Goal: Task Accomplishment & Management: Manage account settings

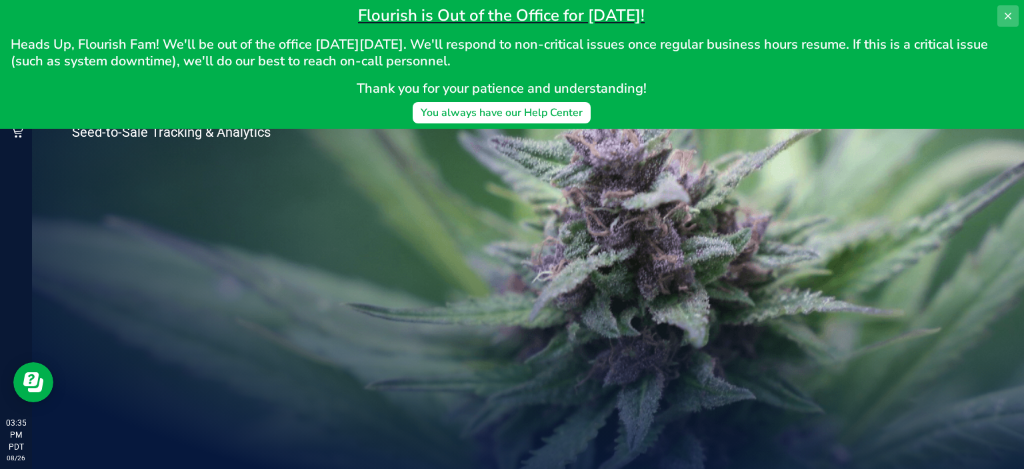
click at [1002, 17] on button at bounding box center [1007, 15] width 21 height 21
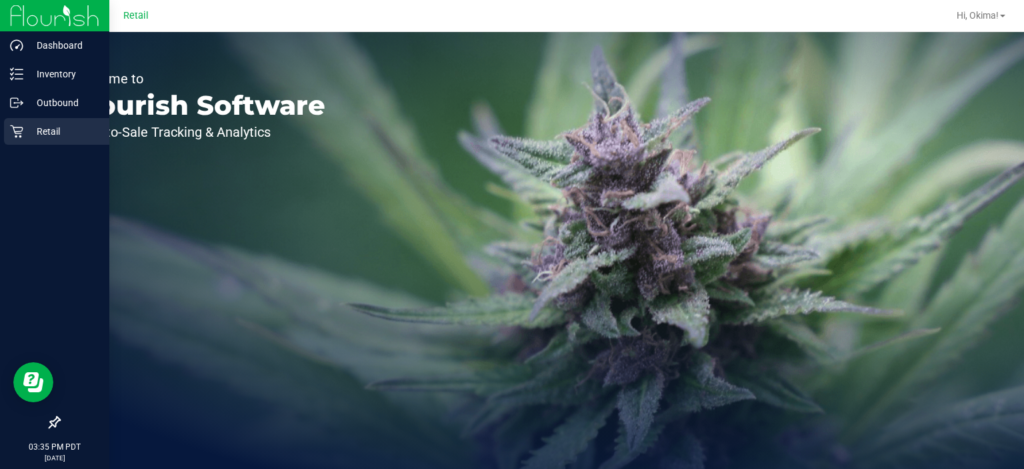
click at [17, 138] on div "Retail" at bounding box center [56, 131] width 105 height 27
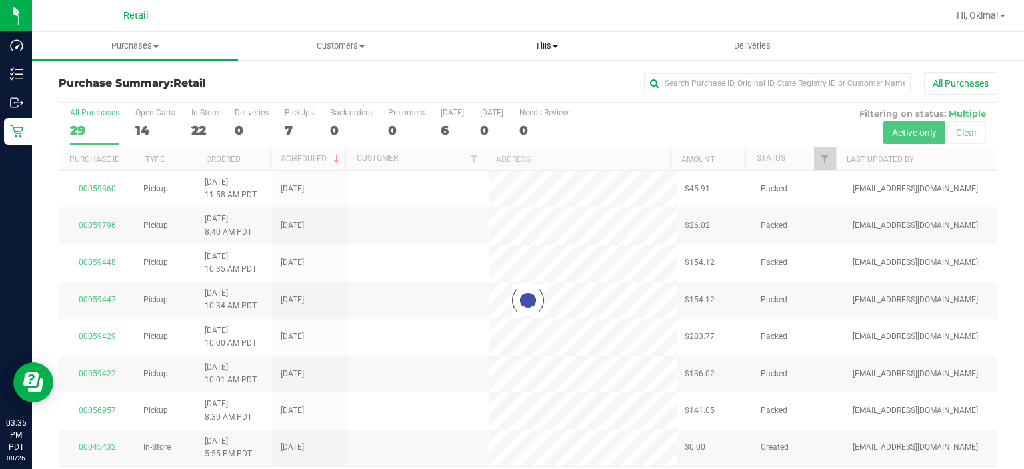
click at [544, 42] on span "Tills" at bounding box center [546, 46] width 205 height 12
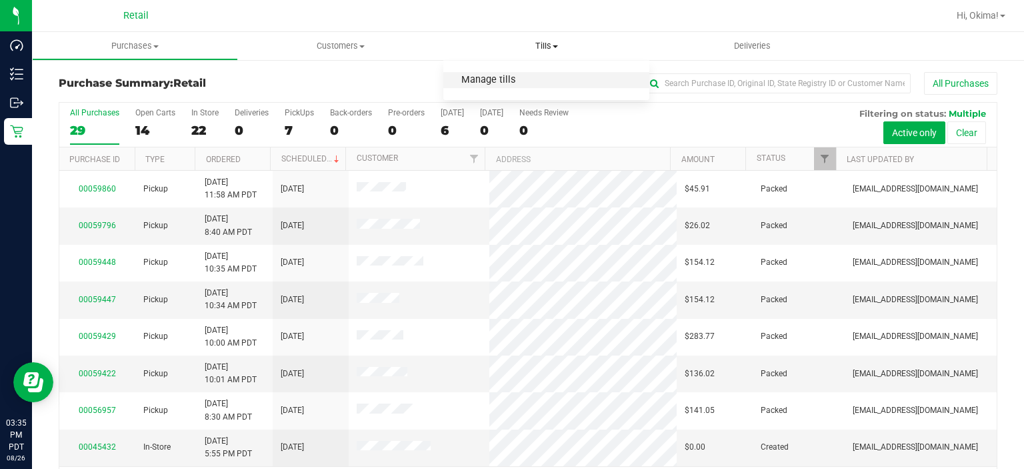
click at [500, 80] on span "Manage tills" at bounding box center [488, 80] width 90 height 11
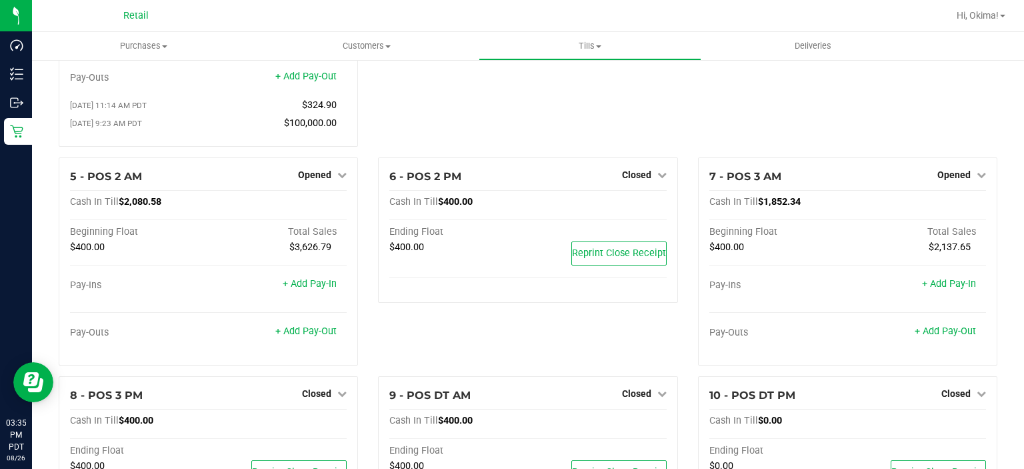
scroll to position [297, 0]
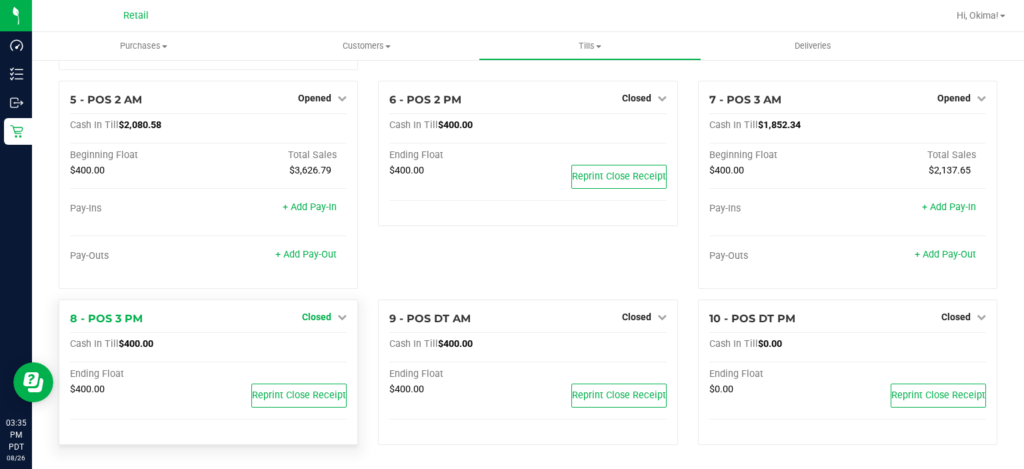
click at [328, 321] on span "Closed" at bounding box center [316, 316] width 29 height 11
click at [321, 345] on link "Open Till" at bounding box center [316, 344] width 35 height 11
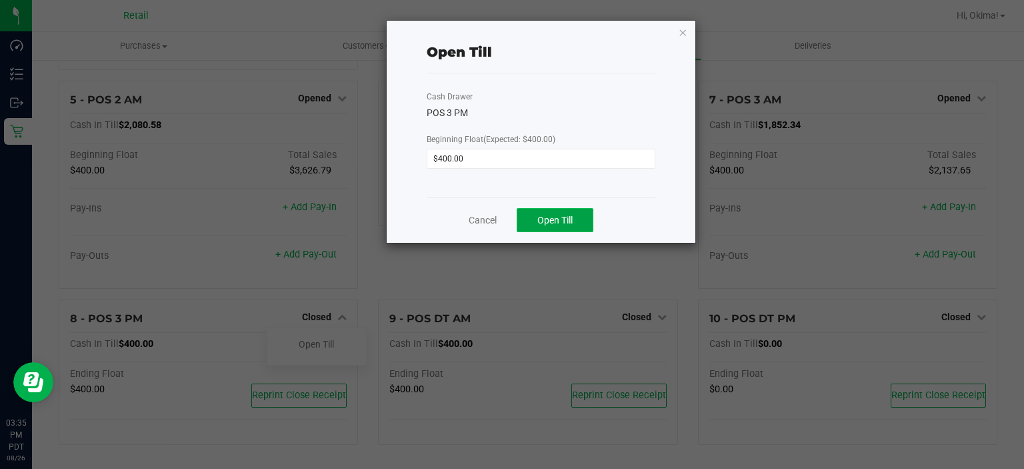
click at [555, 209] on button "Open Till" at bounding box center [555, 220] width 77 height 24
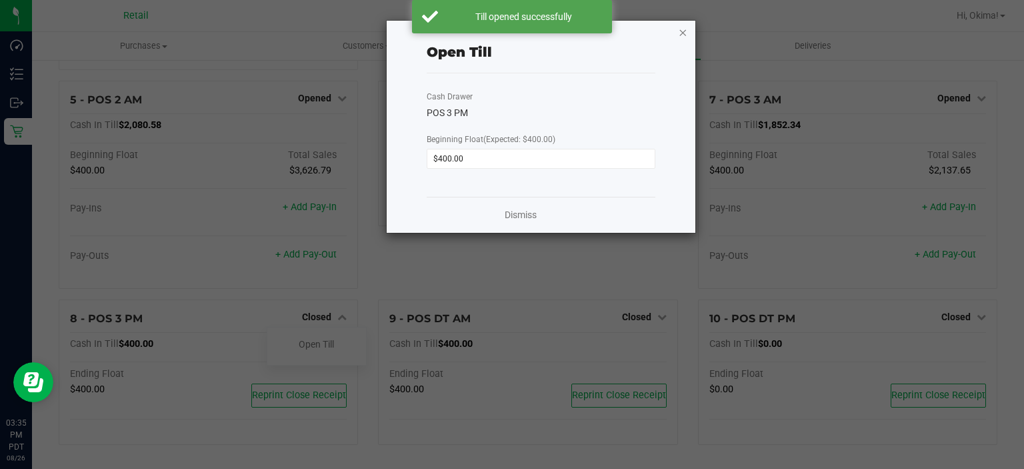
click at [683, 31] on icon "button" at bounding box center [683, 32] width 9 height 16
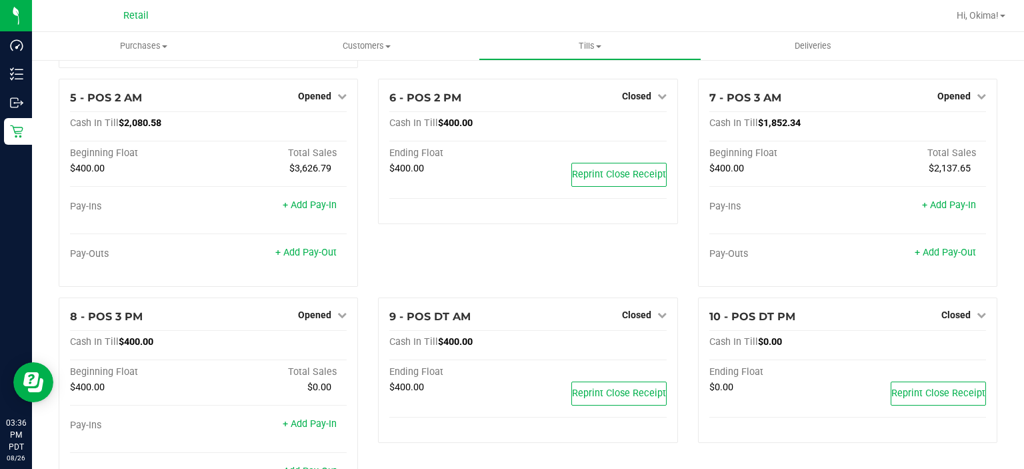
scroll to position [359, 0]
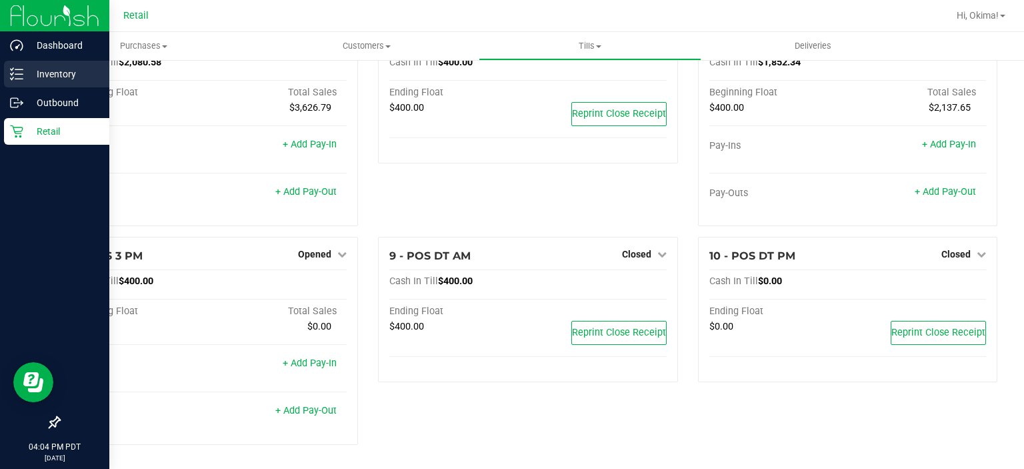
click at [21, 74] on line at bounding box center [18, 74] width 7 height 0
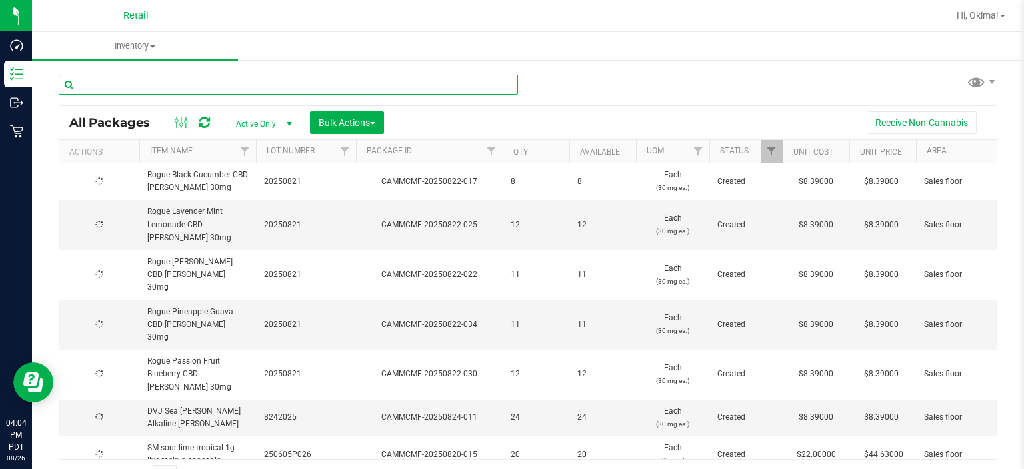
click at [173, 85] on input "text" at bounding box center [288, 85] width 459 height 20
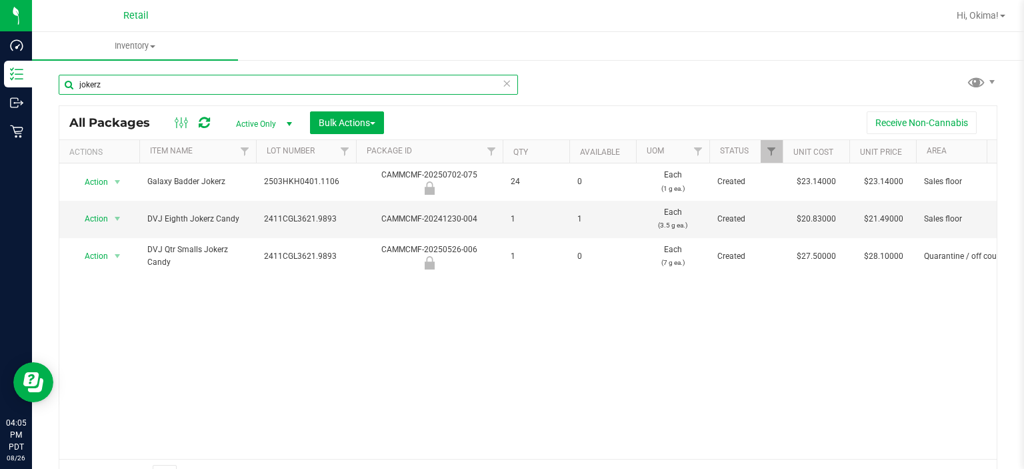
type input "jokerz"
click at [505, 91] on span at bounding box center [506, 83] width 9 height 17
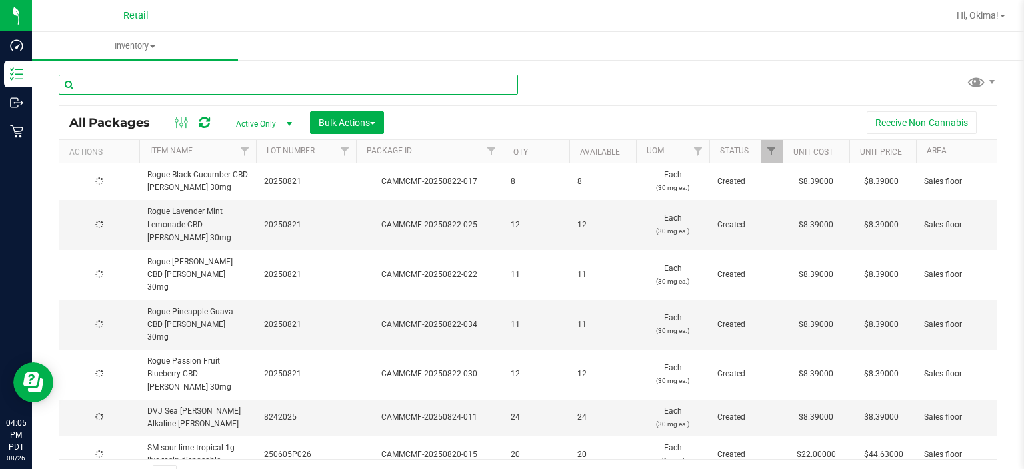
click at [154, 89] on input "text" at bounding box center [288, 85] width 459 height 20
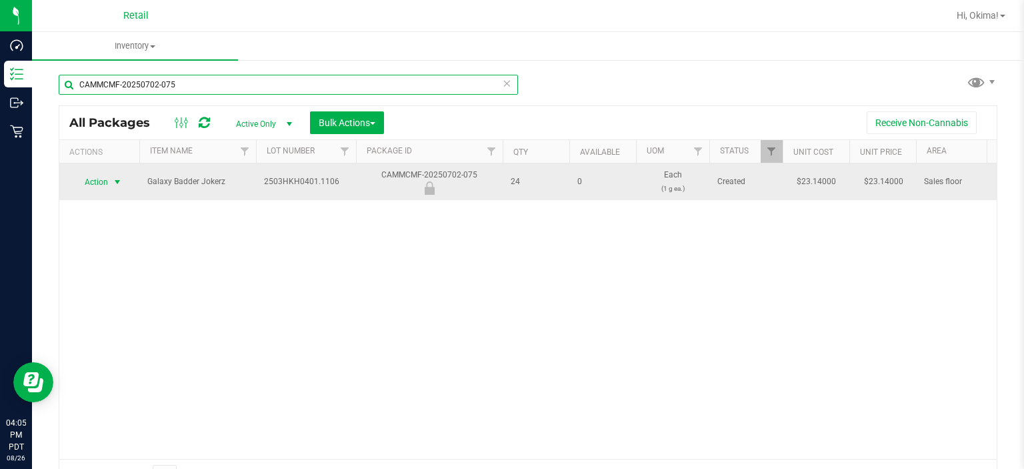
type input "CAMMCMF-20250702-075"
click at [112, 184] on span "select" at bounding box center [117, 182] width 11 height 11
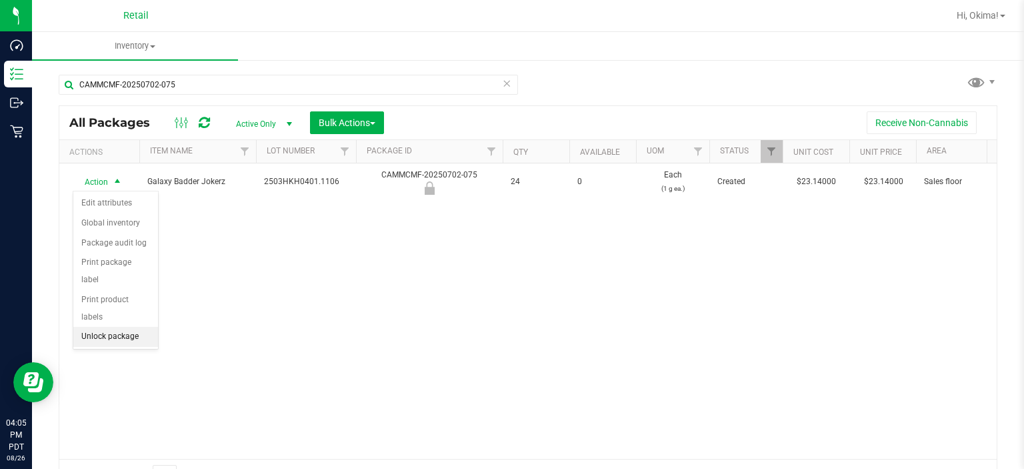
click at [125, 327] on li "Unlock package" at bounding box center [115, 337] width 85 height 20
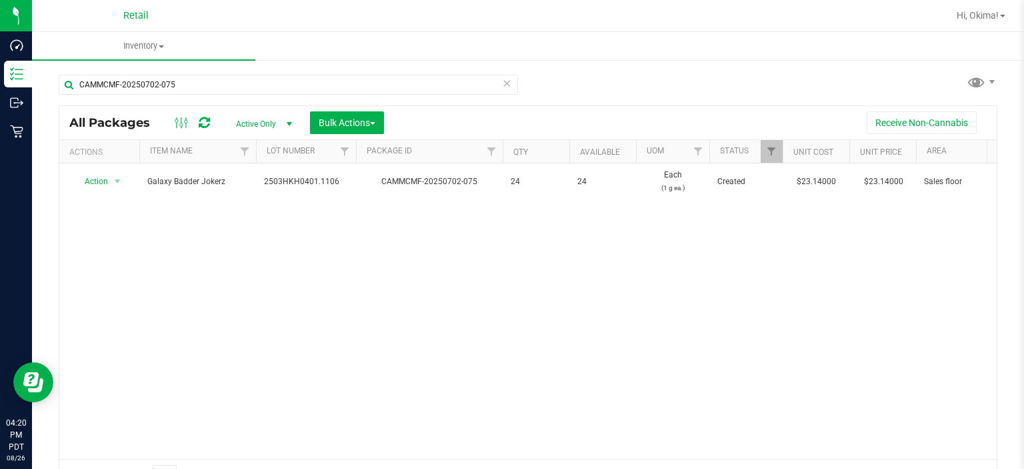
click at [502, 81] on icon at bounding box center [506, 83] width 9 height 16
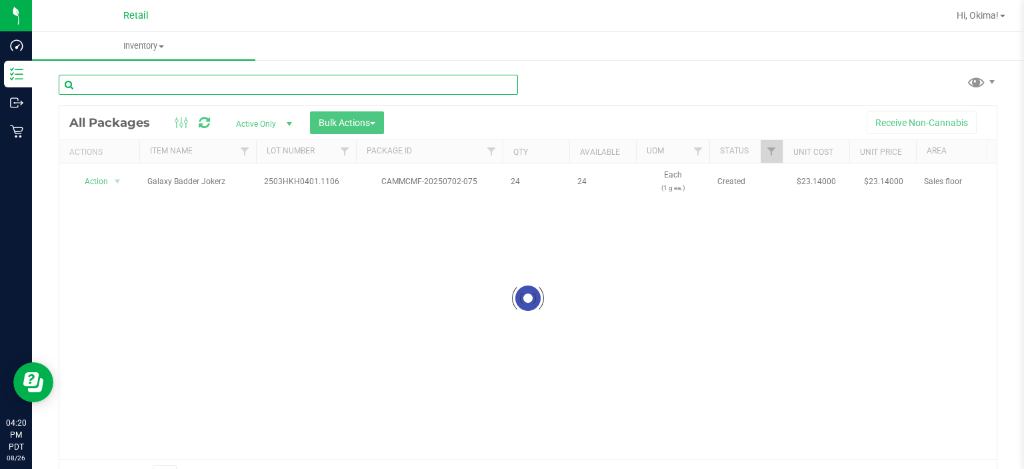
click at [394, 83] on input "text" at bounding box center [288, 85] width 459 height 20
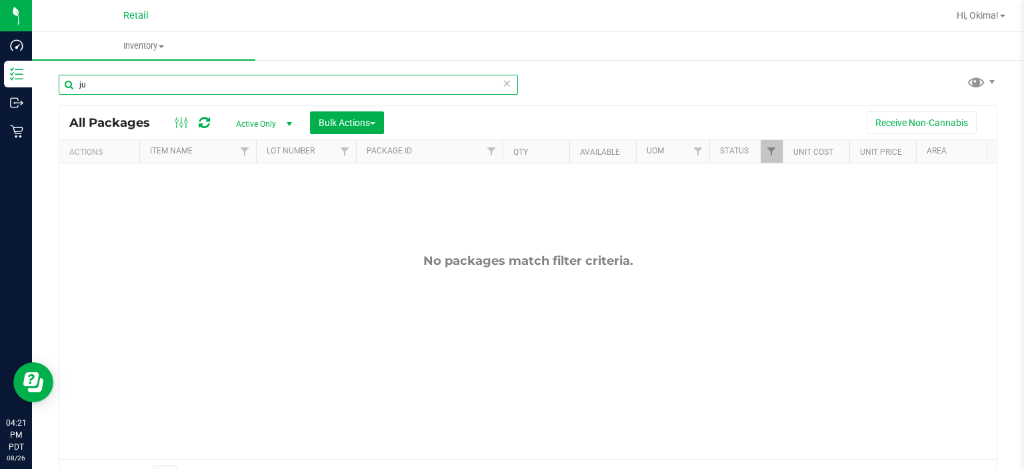
type input "j"
type input "luvbud"
click at [284, 119] on span "select" at bounding box center [289, 124] width 11 height 11
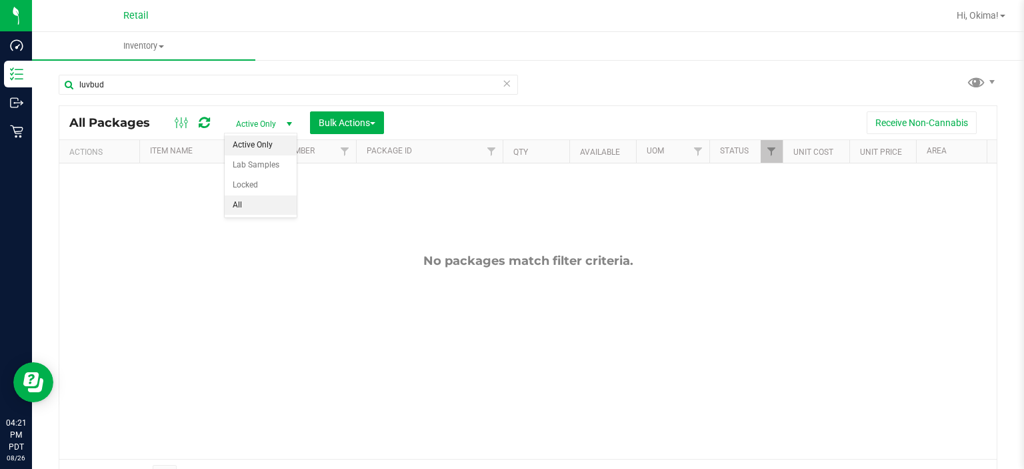
click at [252, 205] on li "All" at bounding box center [261, 205] width 72 height 20
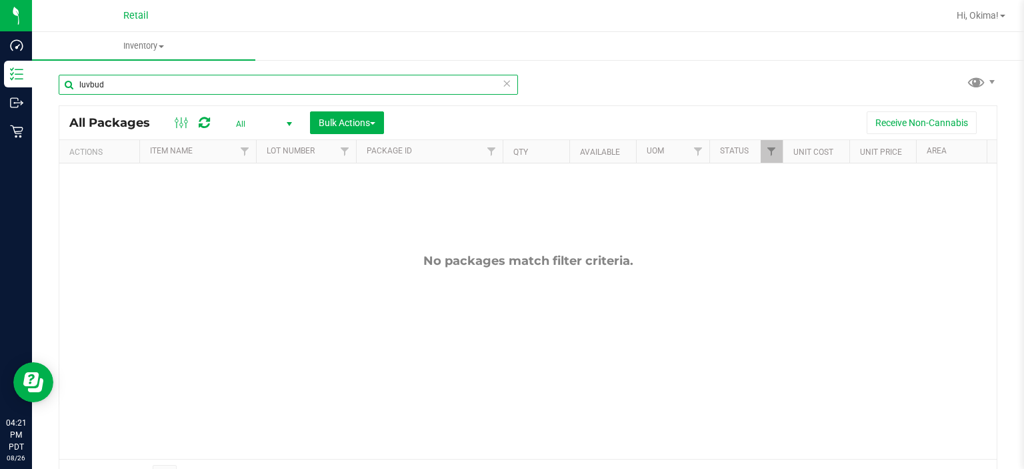
click at [496, 81] on input "luvbud" at bounding box center [288, 85] width 459 height 20
click at [365, 83] on input "luvbud" at bounding box center [288, 85] width 459 height 20
click at [502, 75] on icon at bounding box center [506, 83] width 9 height 16
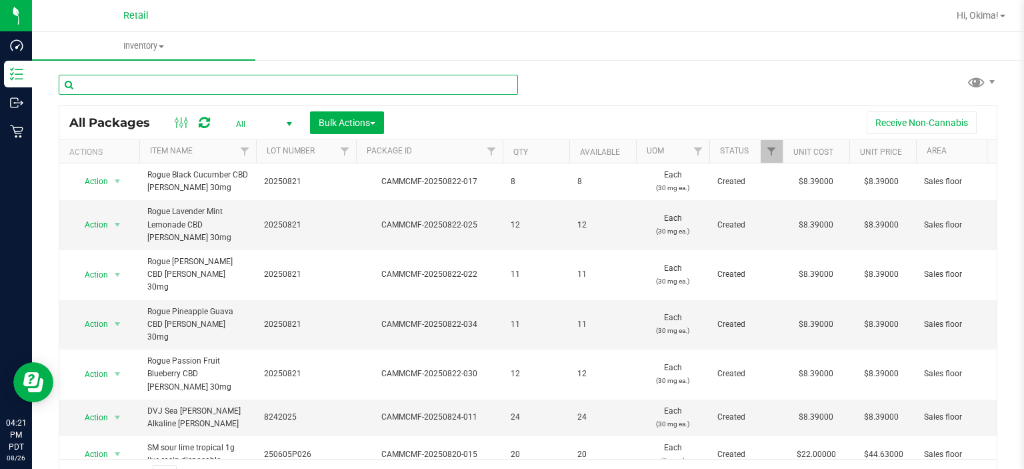
click at [160, 87] on input "text" at bounding box center [288, 85] width 459 height 20
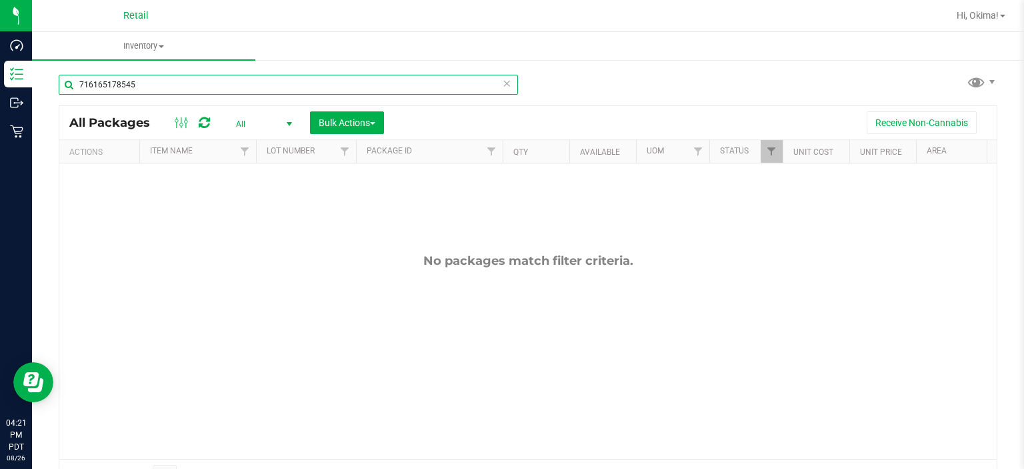
type input "716165178545"
click at [502, 82] on icon at bounding box center [506, 83] width 9 height 16
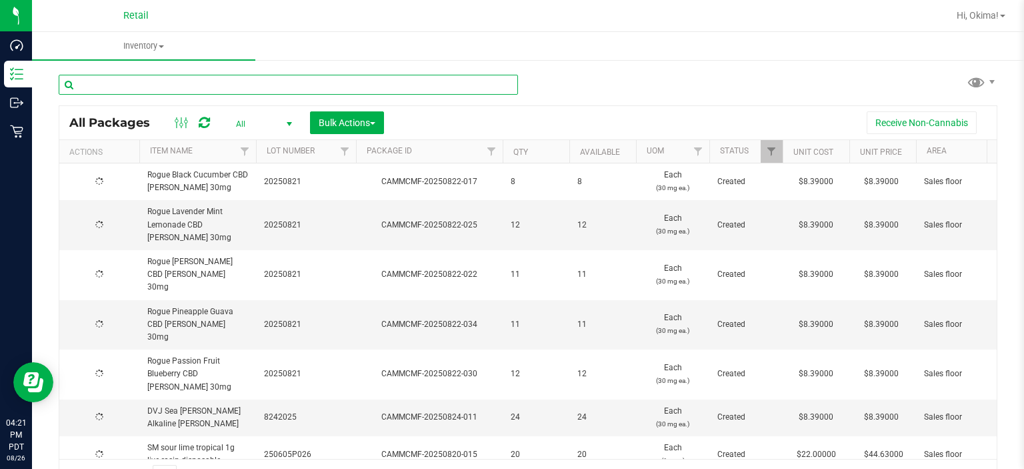
click at [481, 88] on input "text" at bounding box center [288, 85] width 459 height 20
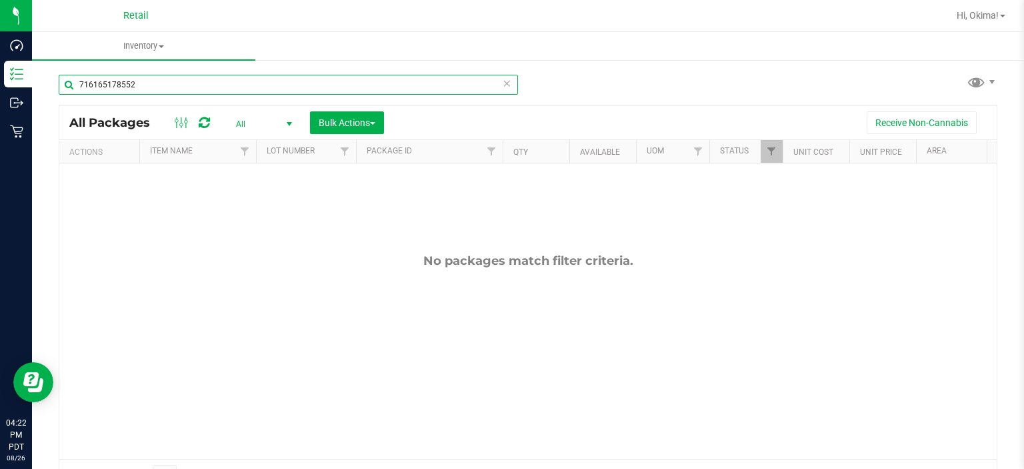
type input "716165178552"
click at [151, 51] on span "Inventory" at bounding box center [143, 46] width 223 height 12
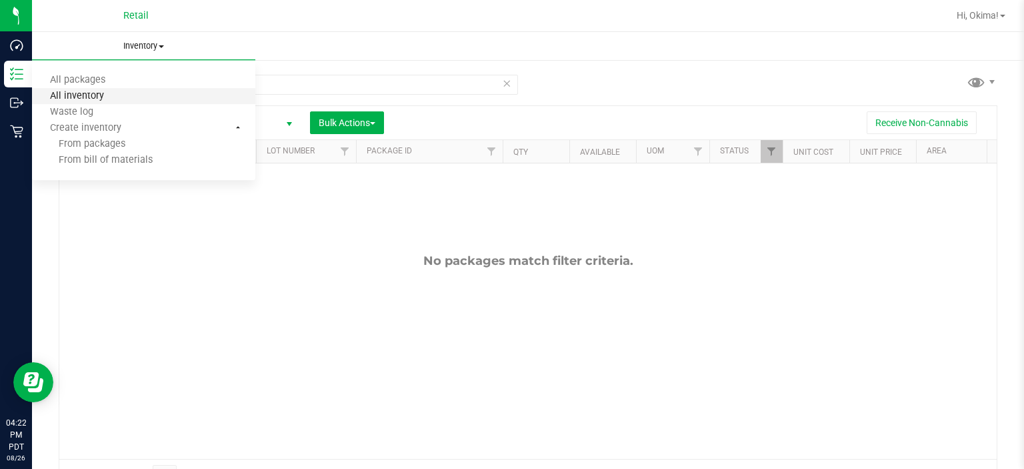
click at [61, 95] on span "All inventory" at bounding box center [77, 96] width 90 height 11
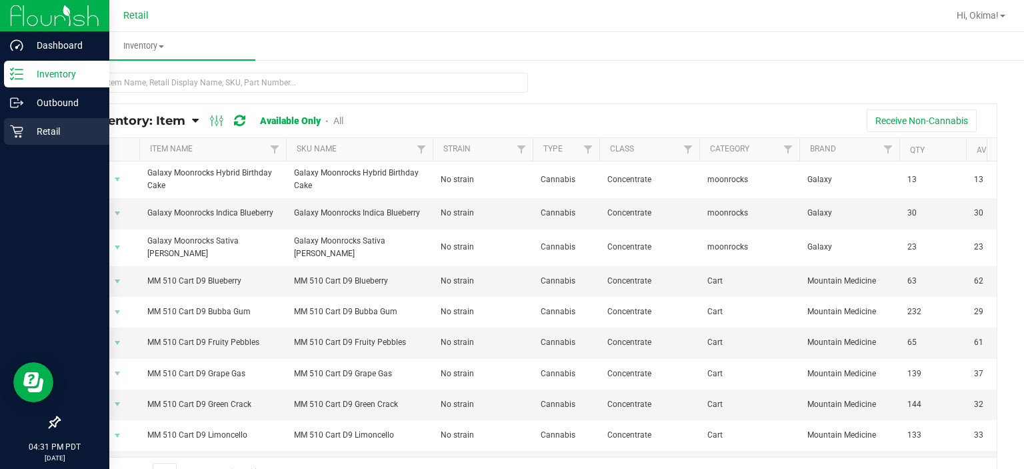
click at [16, 131] on icon at bounding box center [16, 131] width 13 height 13
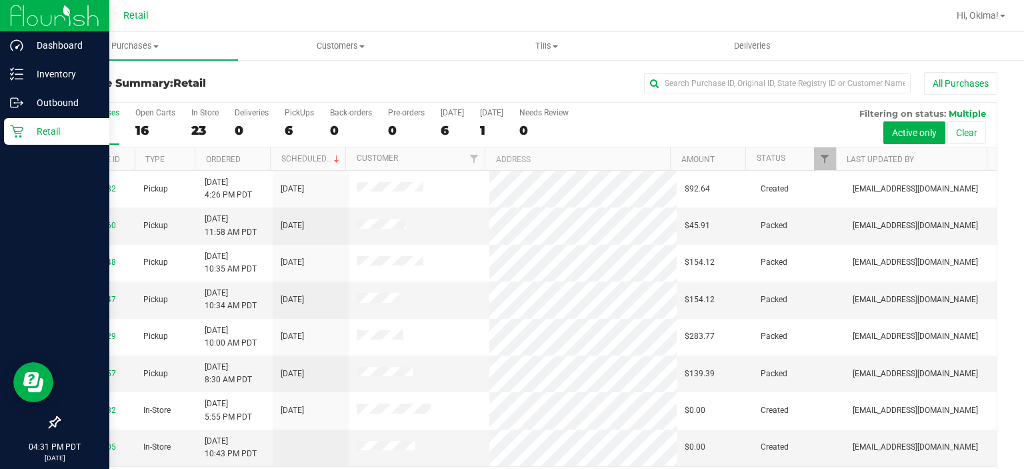
click at [65, 133] on p "Retail" at bounding box center [63, 131] width 80 height 16
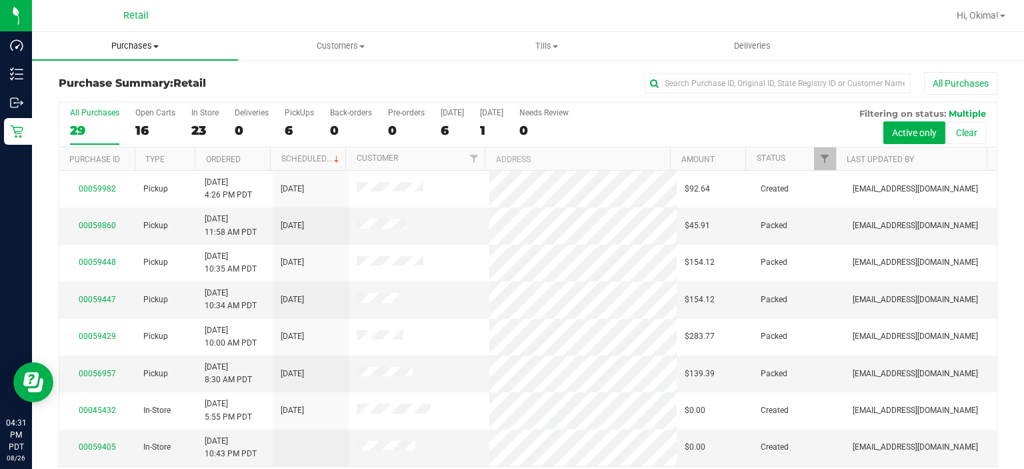
click at [156, 46] on span at bounding box center [155, 46] width 5 height 3
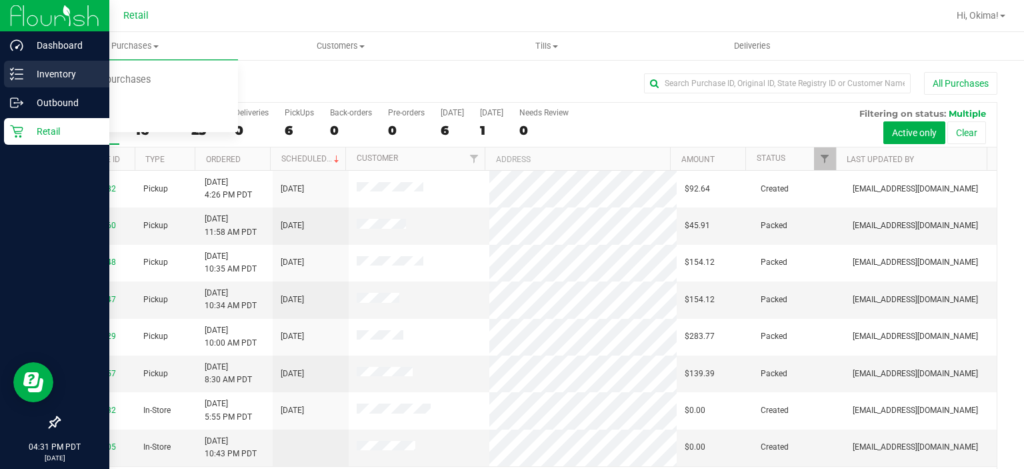
click at [15, 73] on icon at bounding box center [16, 73] width 13 height 13
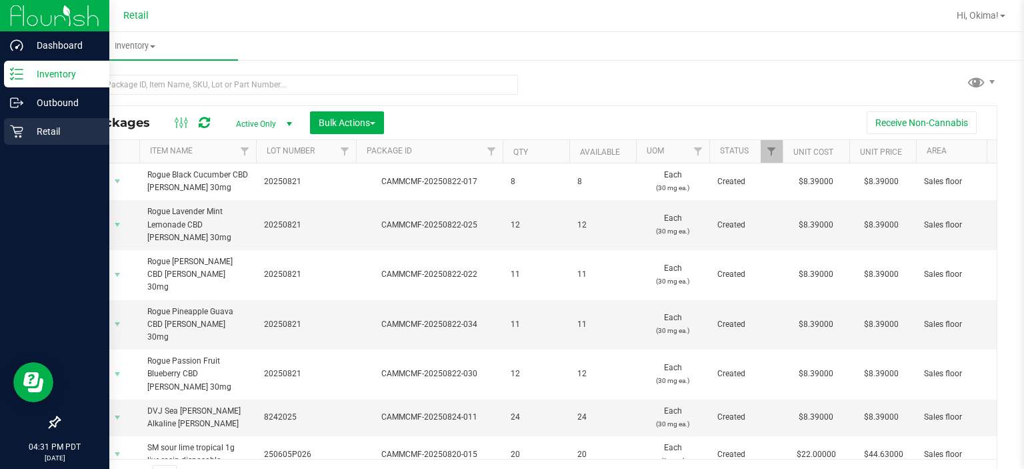
click at [64, 134] on p "Retail" at bounding box center [63, 131] width 80 height 16
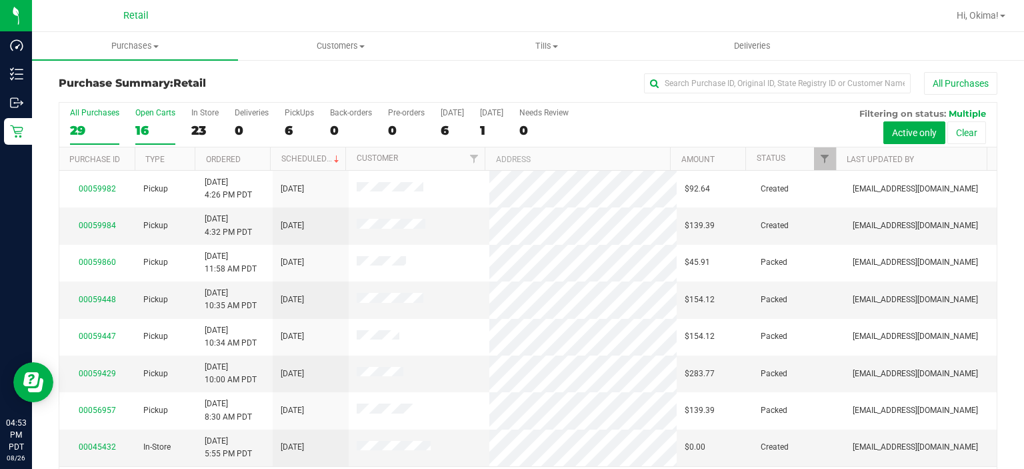
click at [151, 119] on label "Open Carts 16" at bounding box center [155, 126] width 40 height 37
click at [0, 0] on input "Open Carts 16" at bounding box center [0, 0] width 0 height 0
click at [229, 159] on link "Ordered" at bounding box center [223, 159] width 35 height 9
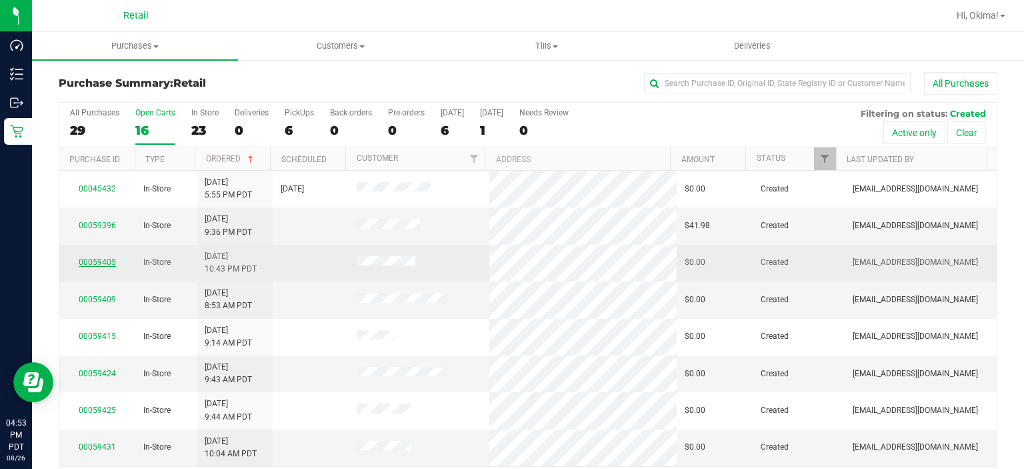
click at [85, 257] on link "00059405" at bounding box center [97, 261] width 37 height 9
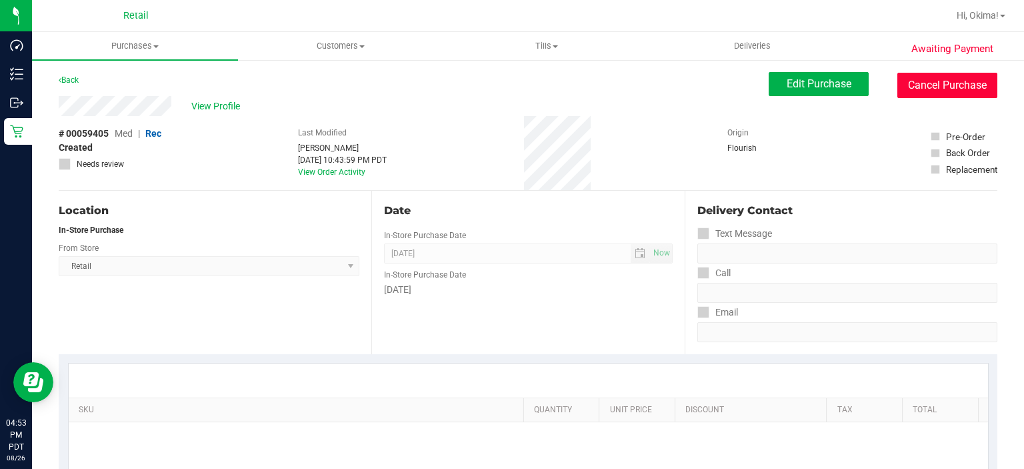
click at [947, 83] on button "Cancel Purchase" at bounding box center [947, 85] width 100 height 25
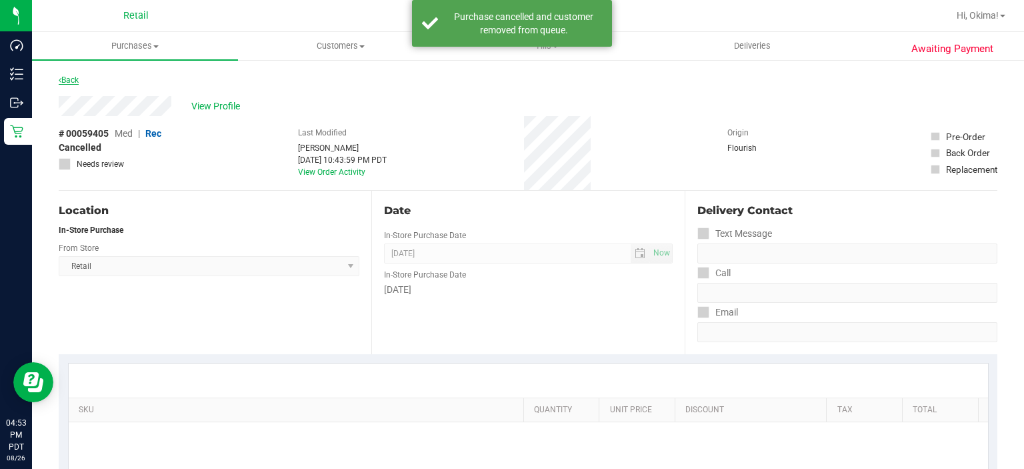
click at [60, 77] on icon at bounding box center [60, 80] width 3 height 8
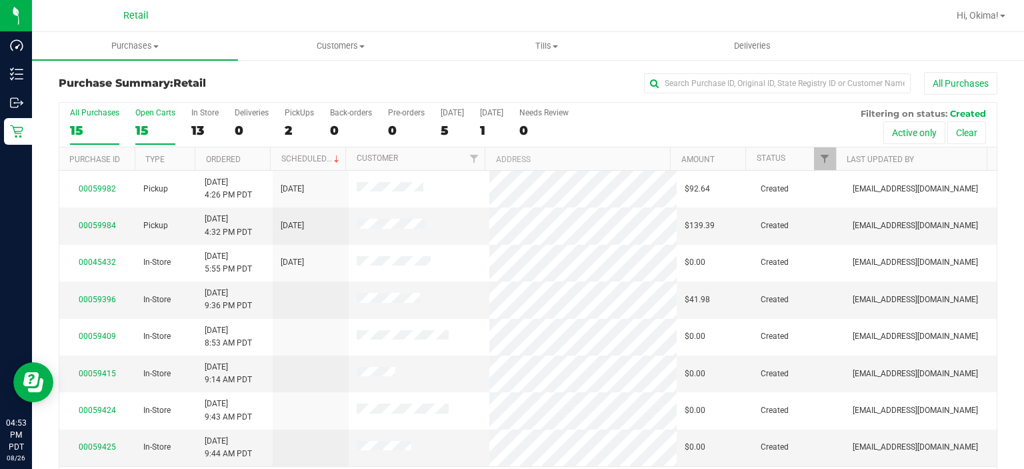
click at [136, 123] on div "15" at bounding box center [155, 130] width 40 height 15
click at [0, 0] on input "Open Carts 15" at bounding box center [0, 0] width 0 height 0
click at [235, 157] on link "Ordered" at bounding box center [223, 159] width 35 height 9
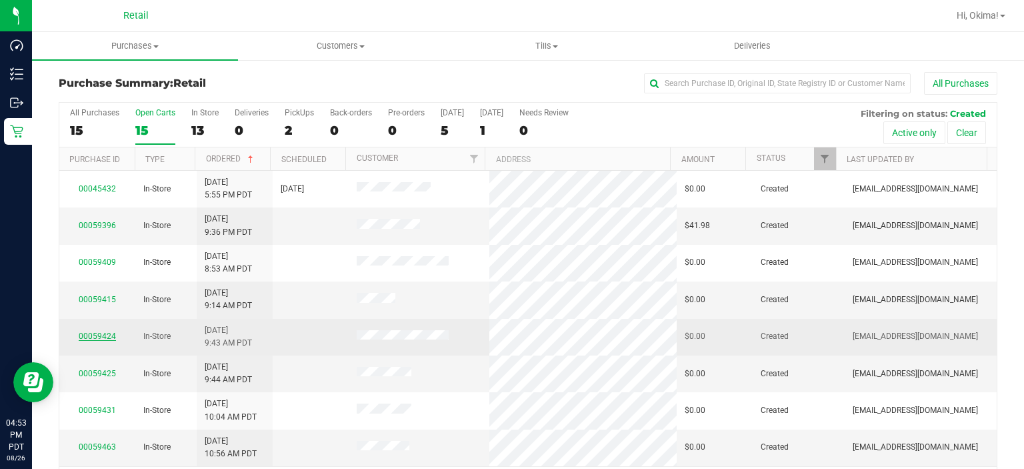
click at [96, 332] on link "00059424" at bounding box center [97, 335] width 37 height 9
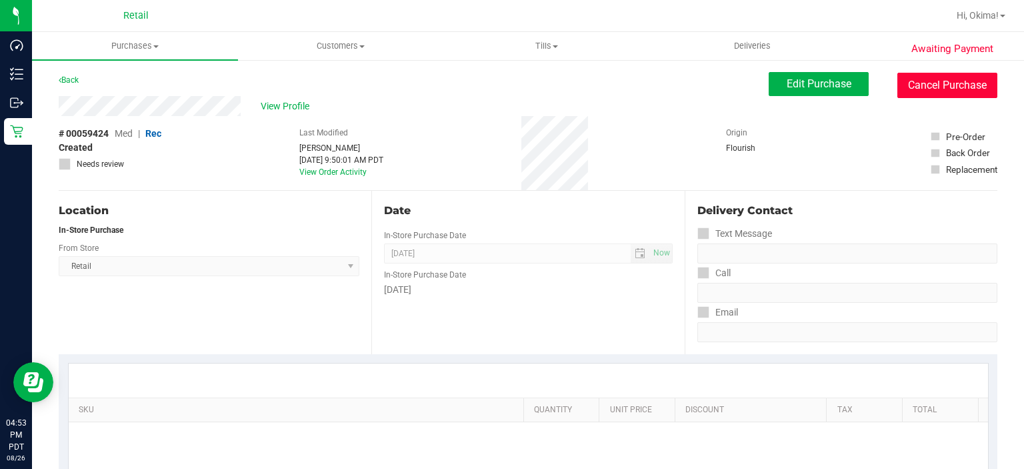
click at [943, 85] on button "Cancel Purchase" at bounding box center [947, 85] width 100 height 25
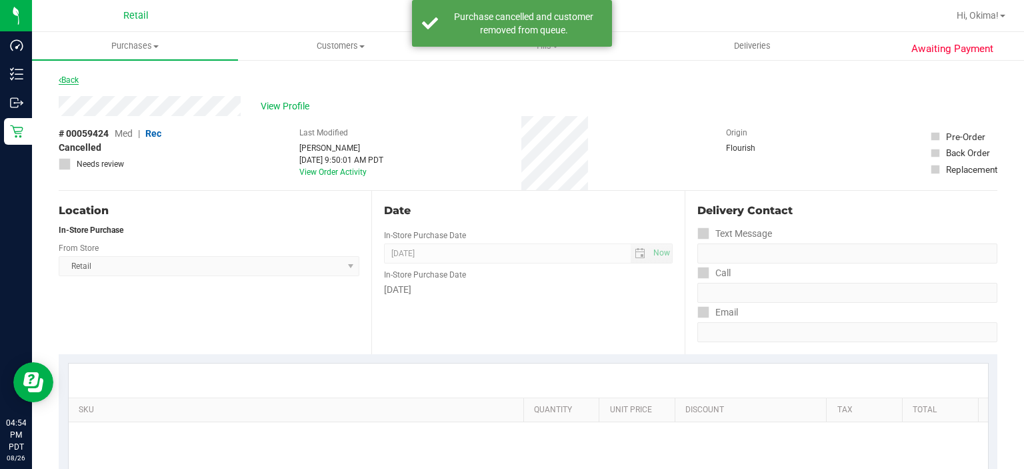
click at [61, 83] on link "Back" at bounding box center [69, 79] width 20 height 9
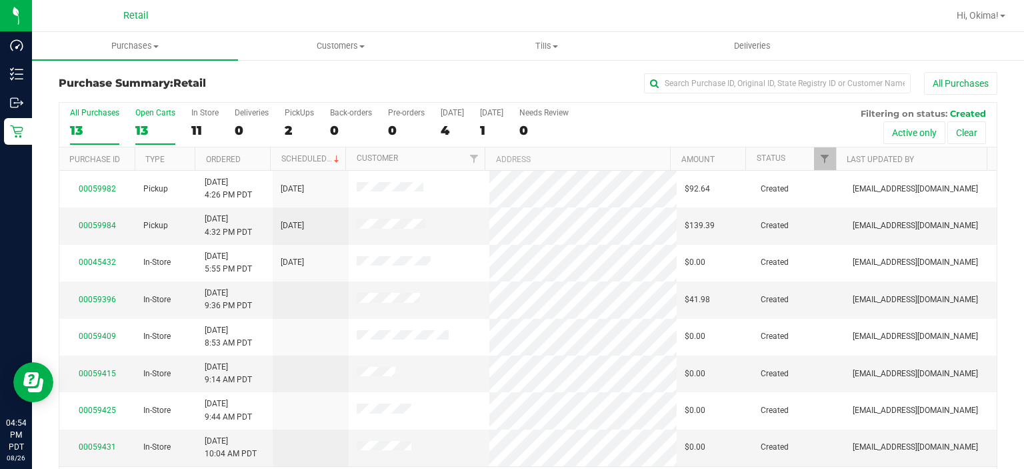
click at [149, 132] on div "13" at bounding box center [155, 130] width 40 height 15
click at [0, 0] on input "Open Carts 13" at bounding box center [0, 0] width 0 height 0
click at [234, 157] on link "Ordered" at bounding box center [223, 159] width 35 height 9
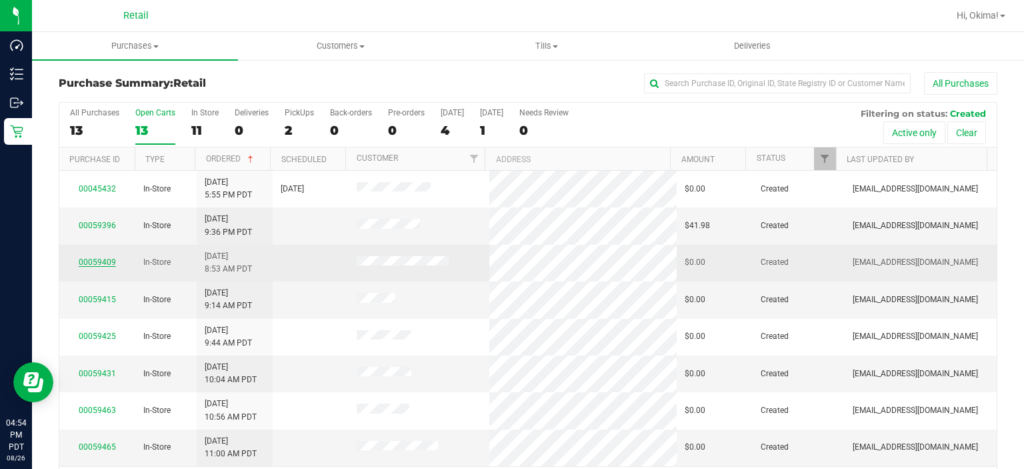
click at [87, 259] on link "00059409" at bounding box center [97, 261] width 37 height 9
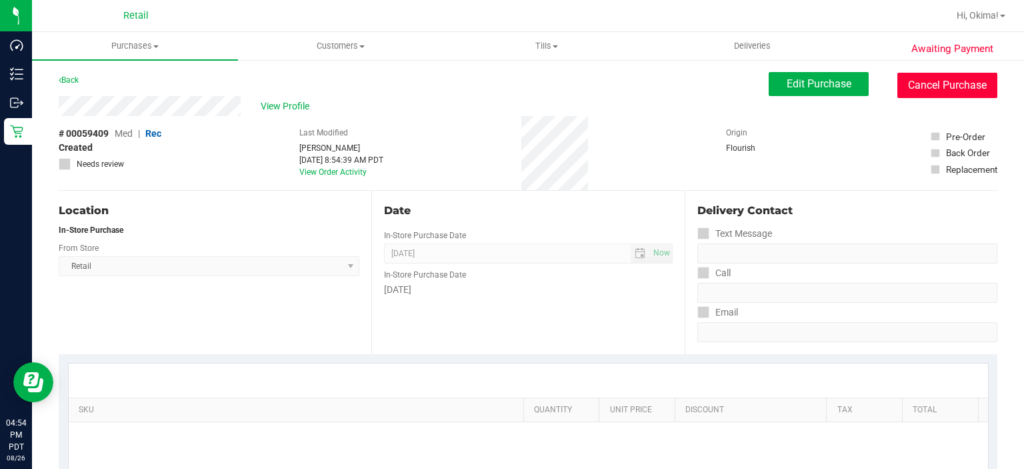
click at [923, 89] on button "Cancel Purchase" at bounding box center [947, 85] width 100 height 25
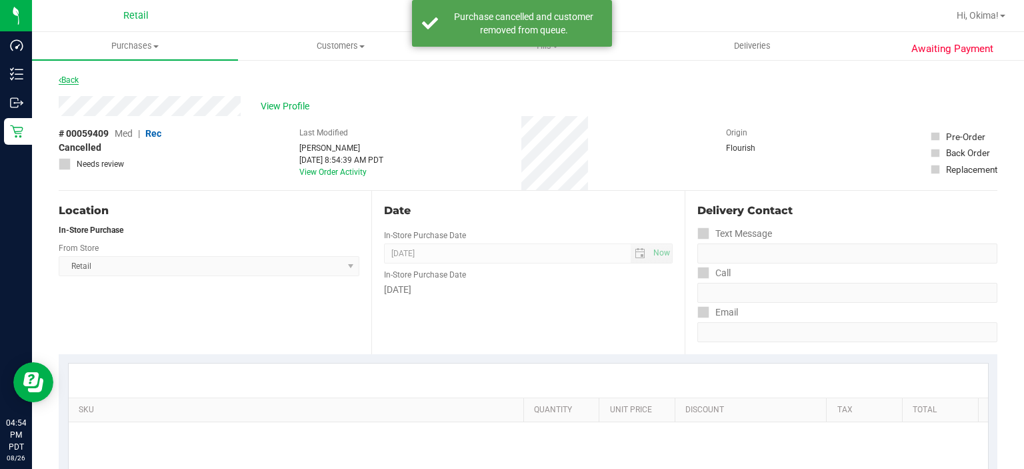
click at [69, 79] on link "Back" at bounding box center [69, 79] width 20 height 9
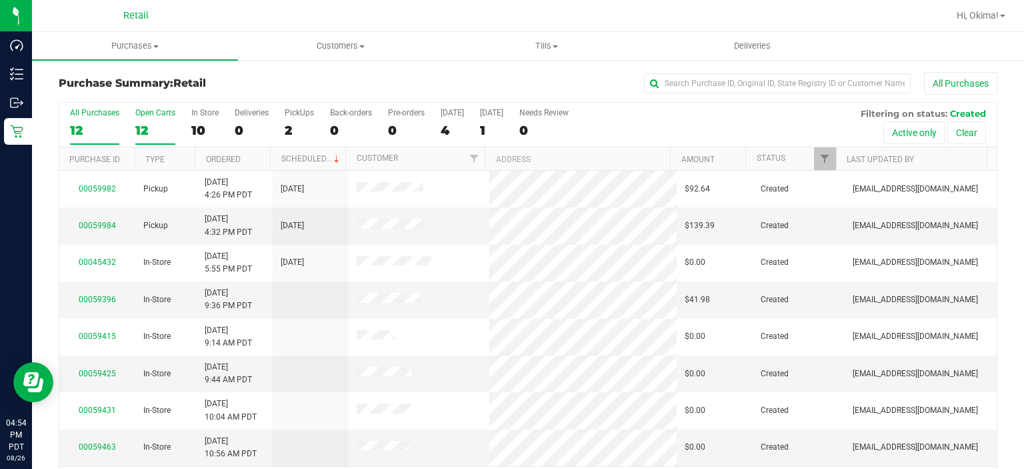
click at [149, 117] on div "Open Carts" at bounding box center [155, 112] width 40 height 9
click at [0, 0] on input "Open Carts 12" at bounding box center [0, 0] width 0 height 0
click at [236, 160] on link "Ordered" at bounding box center [223, 159] width 35 height 9
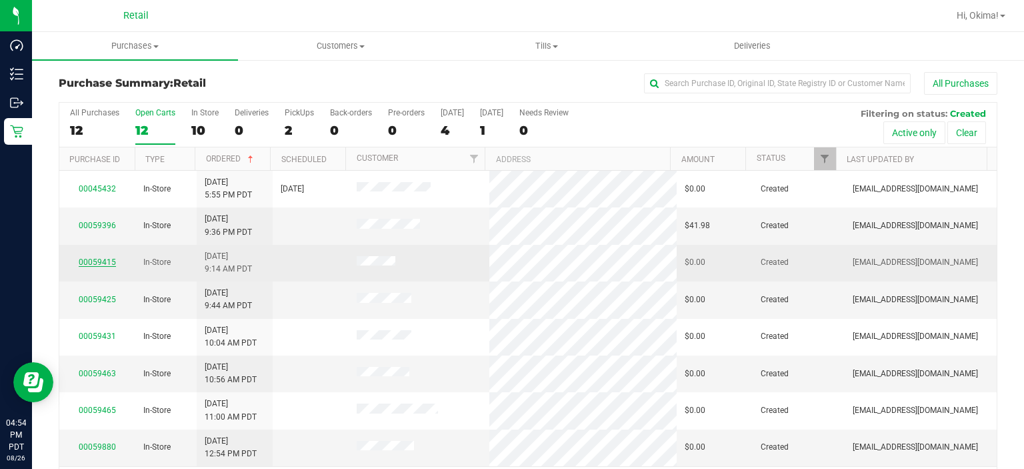
click at [98, 261] on link "00059415" at bounding box center [97, 261] width 37 height 9
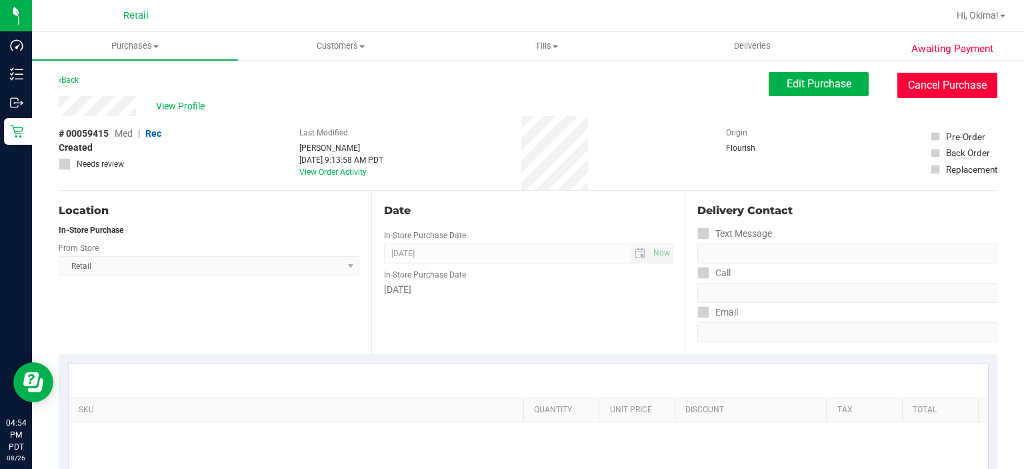
click at [938, 87] on button "Cancel Purchase" at bounding box center [947, 85] width 100 height 25
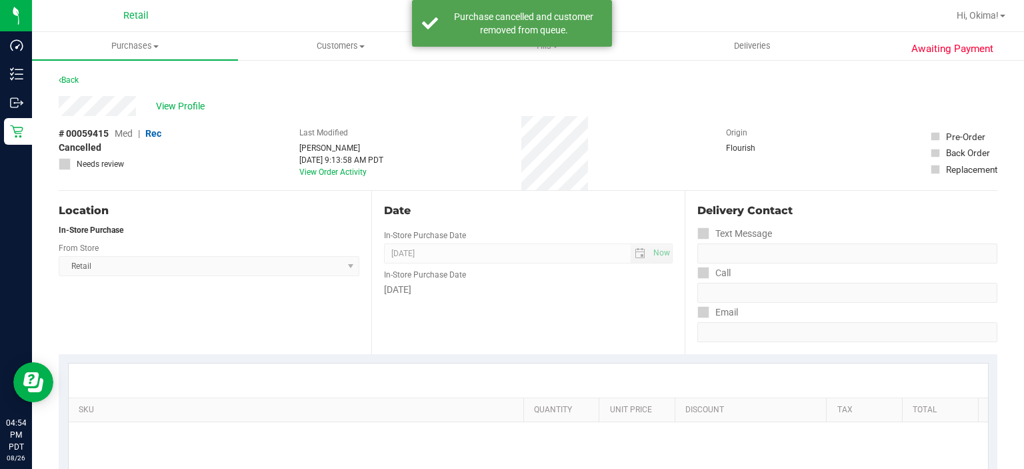
click at [47, 60] on link "Purchases Summary of purchases Fulfillment All purchases" at bounding box center [135, 46] width 206 height 28
click at [141, 262] on span "Retail Select Store Retail" at bounding box center [209, 266] width 301 height 20
click at [60, 79] on icon at bounding box center [60, 80] width 3 height 8
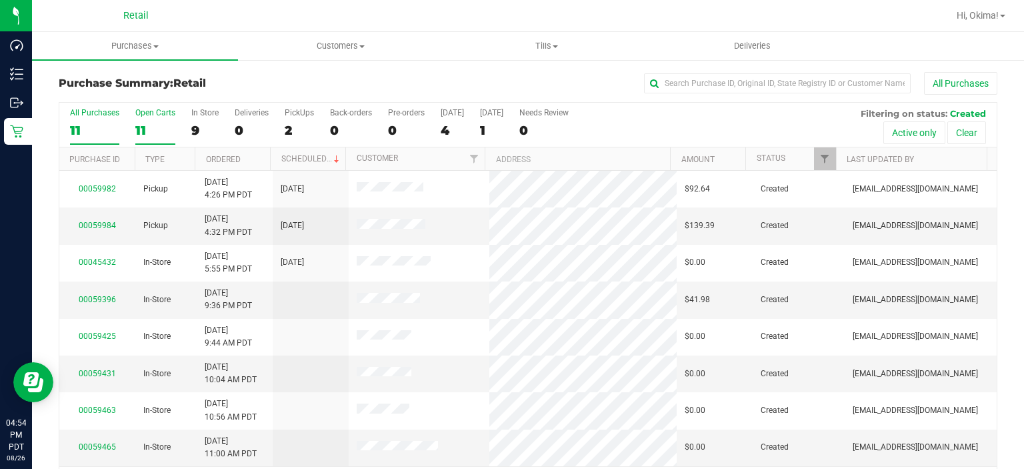
click at [148, 128] on div "11" at bounding box center [155, 130] width 40 height 15
click at [0, 0] on input "Open Carts 11" at bounding box center [0, 0] width 0 height 0
click at [228, 159] on link "Ordered" at bounding box center [223, 159] width 35 height 9
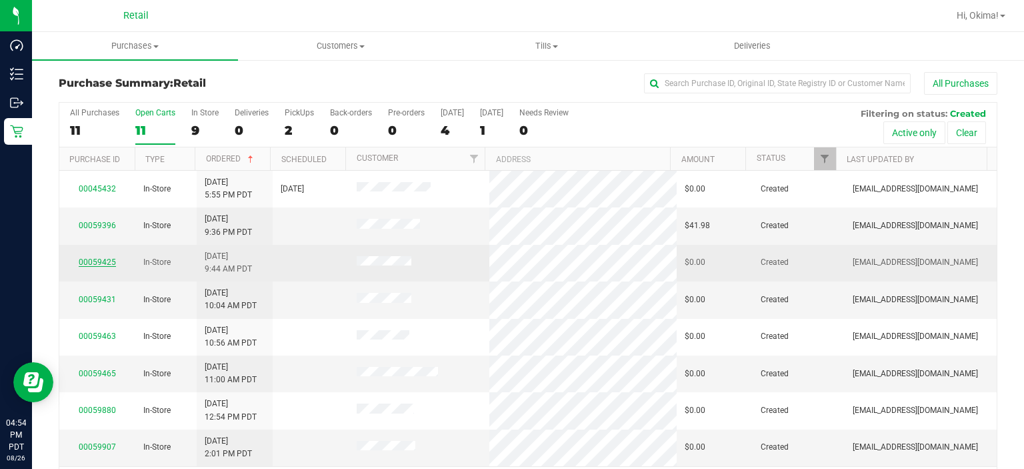
click at [98, 263] on link "00059425" at bounding box center [97, 261] width 37 height 9
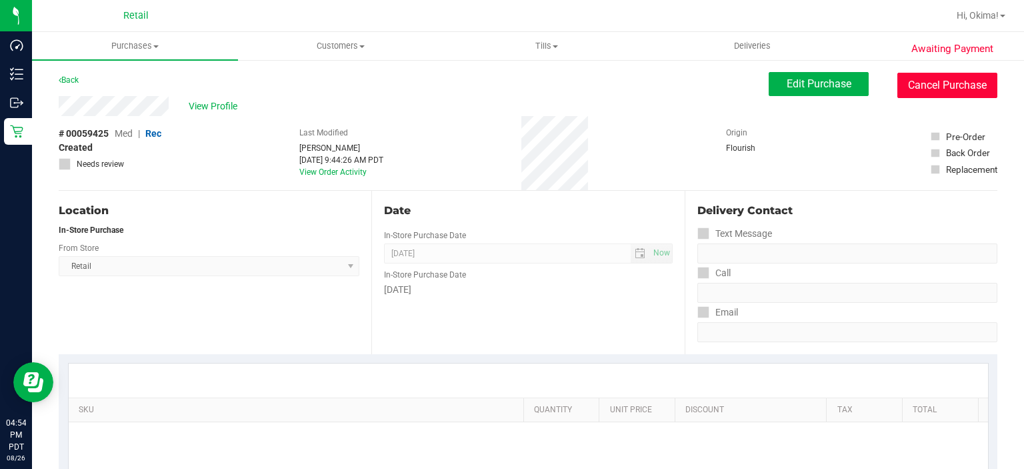
click at [949, 87] on button "Cancel Purchase" at bounding box center [947, 85] width 100 height 25
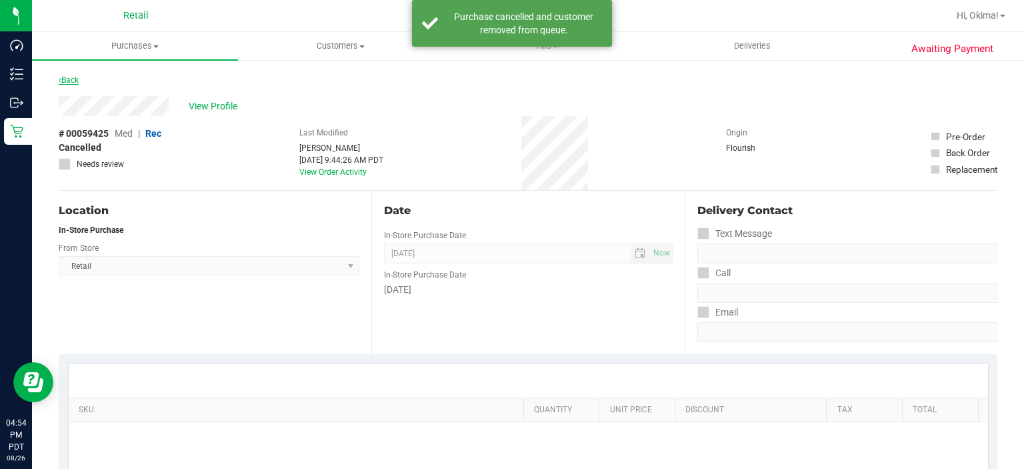
click at [67, 77] on link "Back" at bounding box center [69, 79] width 20 height 9
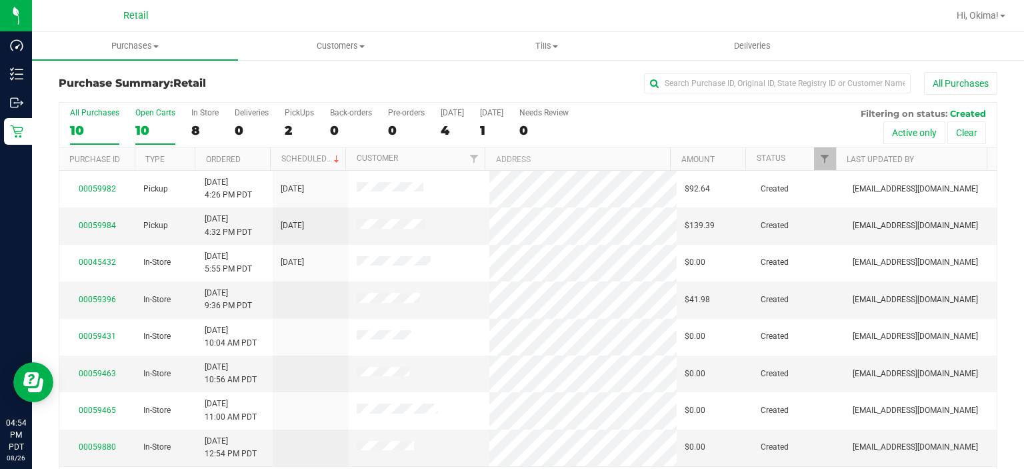
click at [144, 132] on div "10" at bounding box center [155, 130] width 40 height 15
click at [0, 0] on input "Open Carts 10" at bounding box center [0, 0] width 0 height 0
click at [229, 157] on link "Ordered" at bounding box center [223, 159] width 35 height 9
click at [89, 301] on link "00059463" at bounding box center [97, 299] width 37 height 9
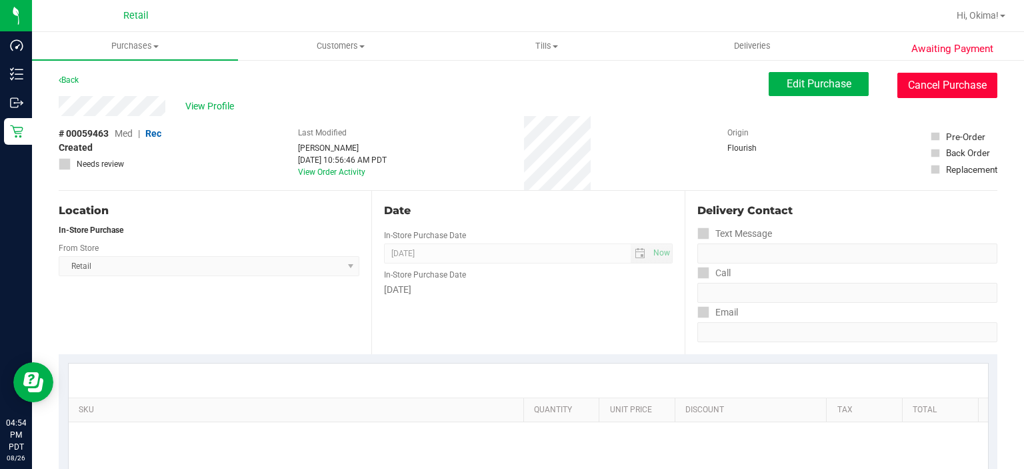
click at [931, 88] on button "Cancel Purchase" at bounding box center [947, 85] width 100 height 25
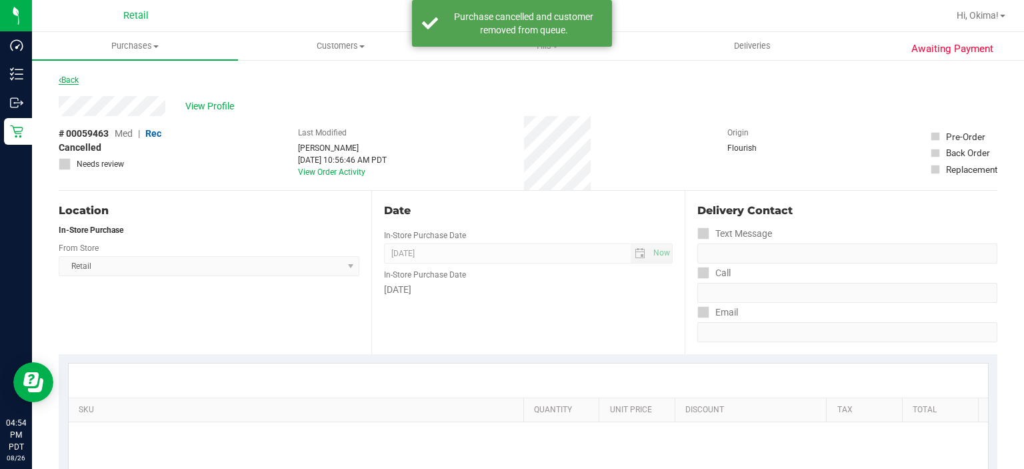
click at [60, 81] on icon at bounding box center [60, 80] width 3 height 8
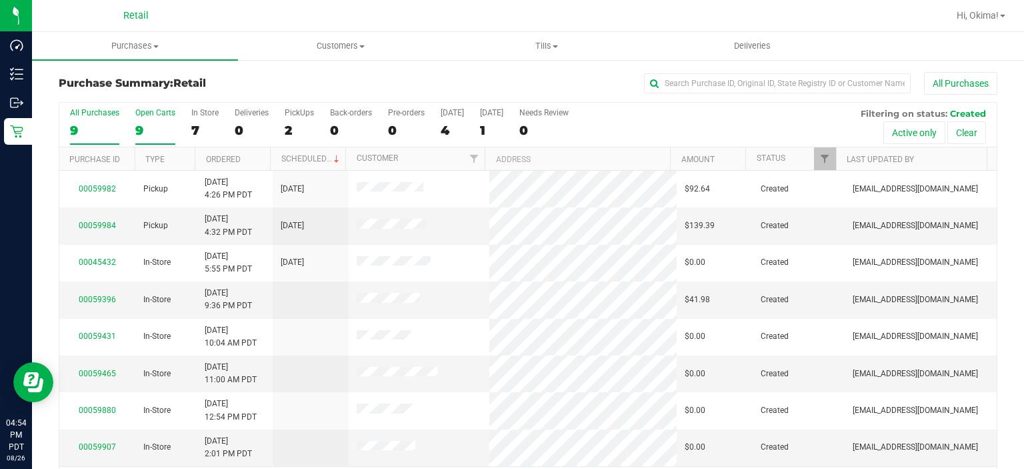
click at [137, 129] on div "9" at bounding box center [155, 130] width 40 height 15
click at [0, 0] on input "Open Carts 9" at bounding box center [0, 0] width 0 height 0
click at [229, 159] on link "Ordered" at bounding box center [223, 159] width 35 height 9
click at [92, 302] on link "00059465" at bounding box center [97, 299] width 37 height 9
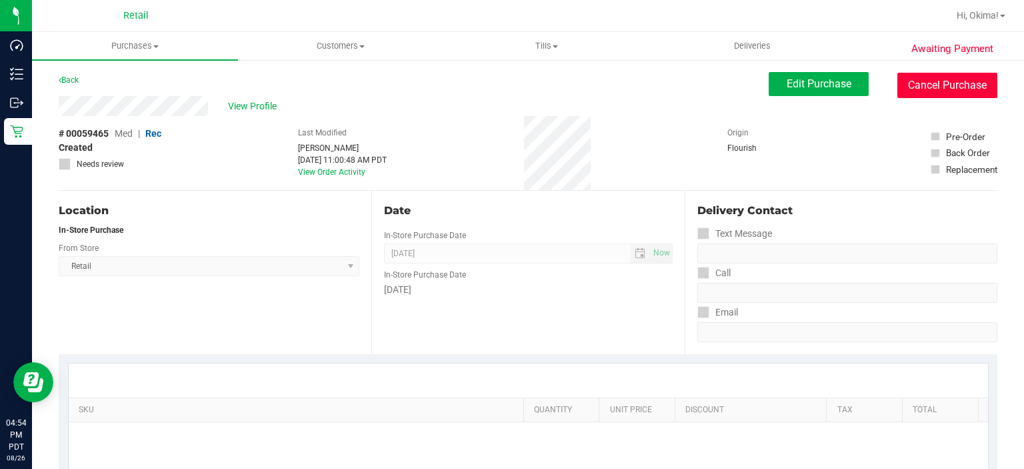
click at [943, 88] on button "Cancel Purchase" at bounding box center [947, 85] width 100 height 25
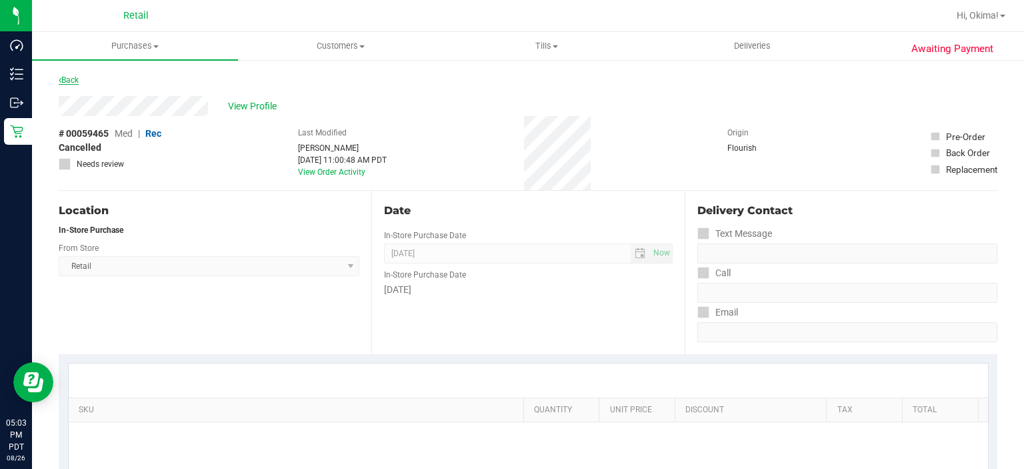
click at [60, 79] on icon at bounding box center [60, 80] width 3 height 8
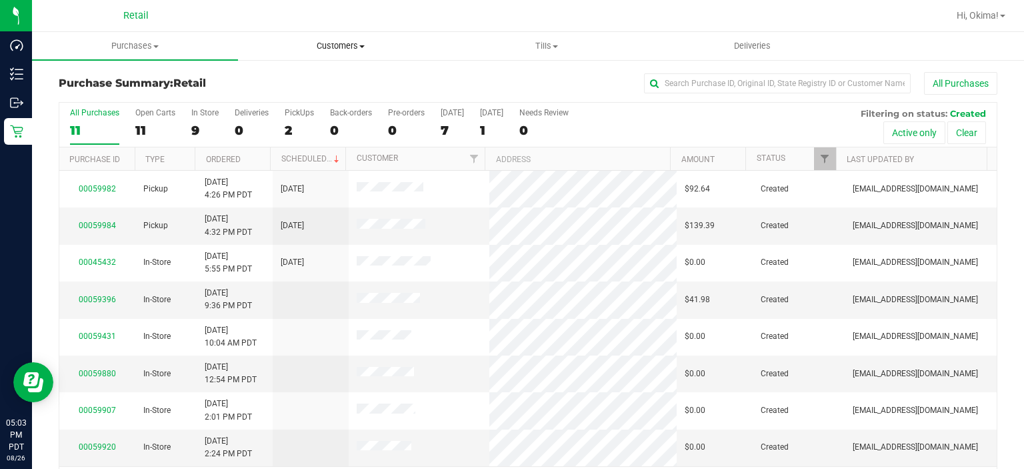
click at [335, 50] on span "Customers" at bounding box center [341, 46] width 205 height 12
click at [275, 81] on span "All customers" at bounding box center [286, 80] width 96 height 11
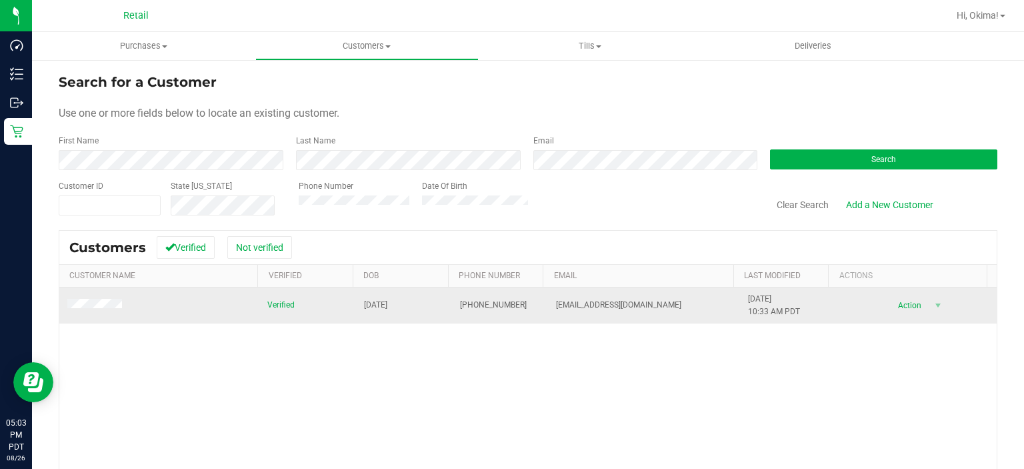
click at [899, 307] on span "Action" at bounding box center [908, 305] width 43 height 19
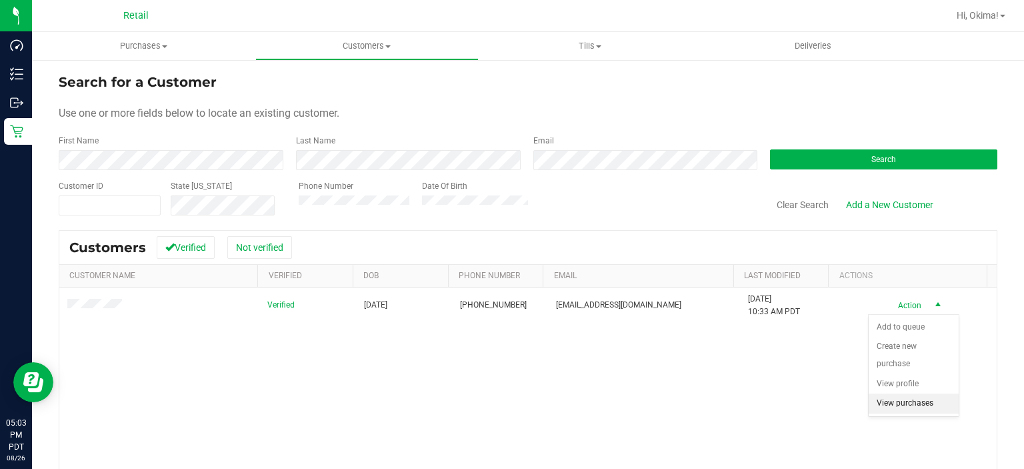
click at [905, 393] on li "View purchases" at bounding box center [914, 403] width 90 height 20
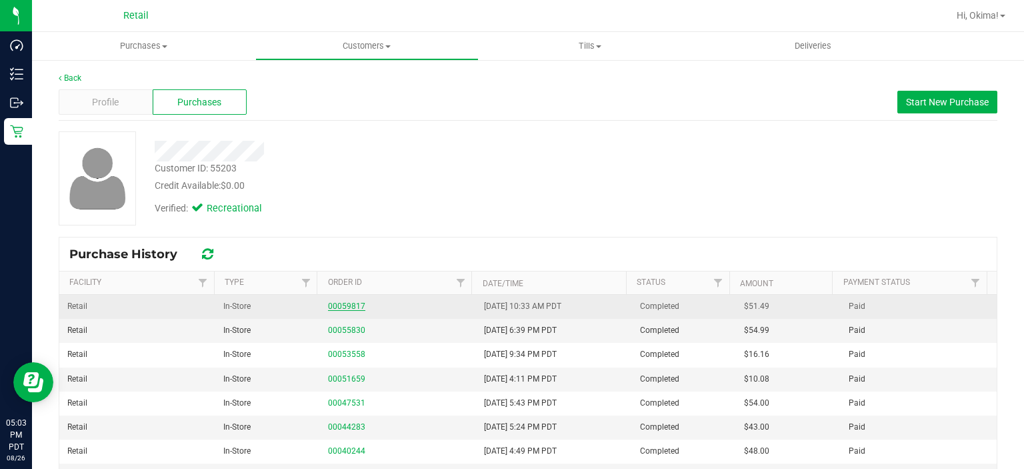
click at [348, 309] on link "00059817" at bounding box center [346, 305] width 37 height 9
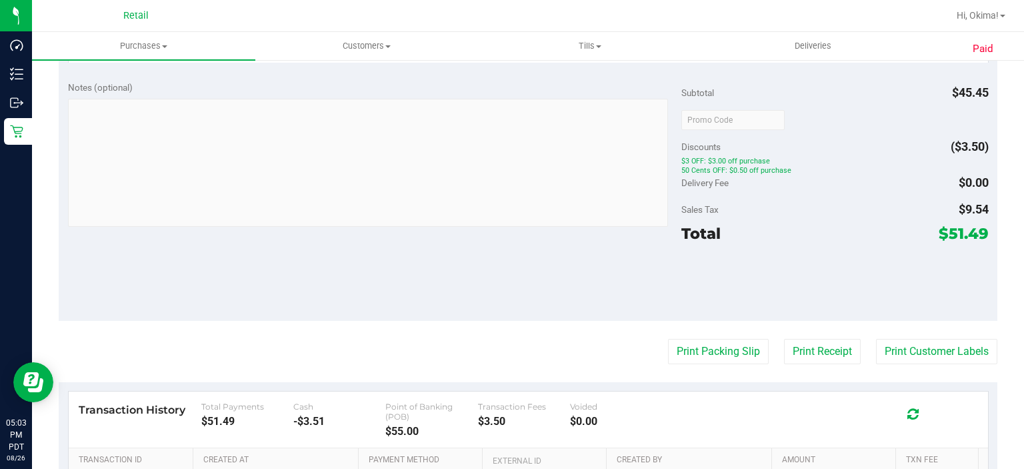
scroll to position [451, 0]
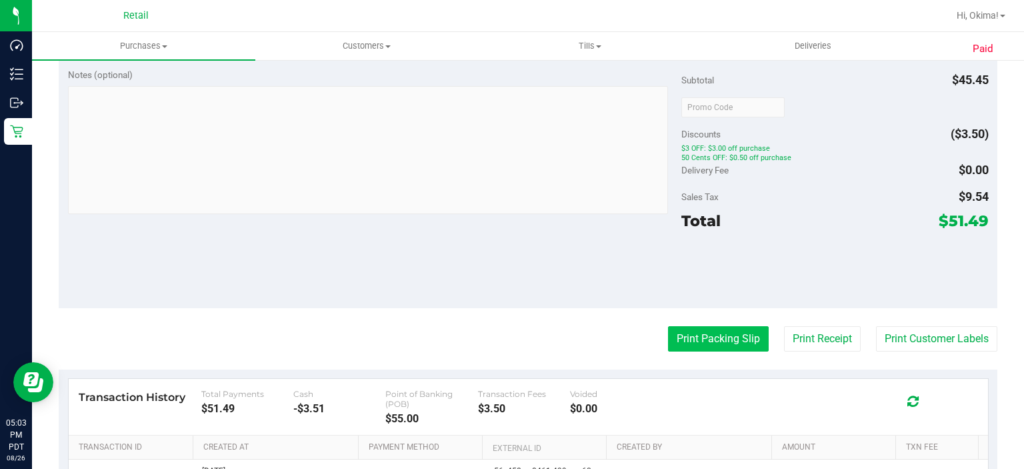
click at [695, 336] on button "Print Packing Slip" at bounding box center [718, 338] width 101 height 25
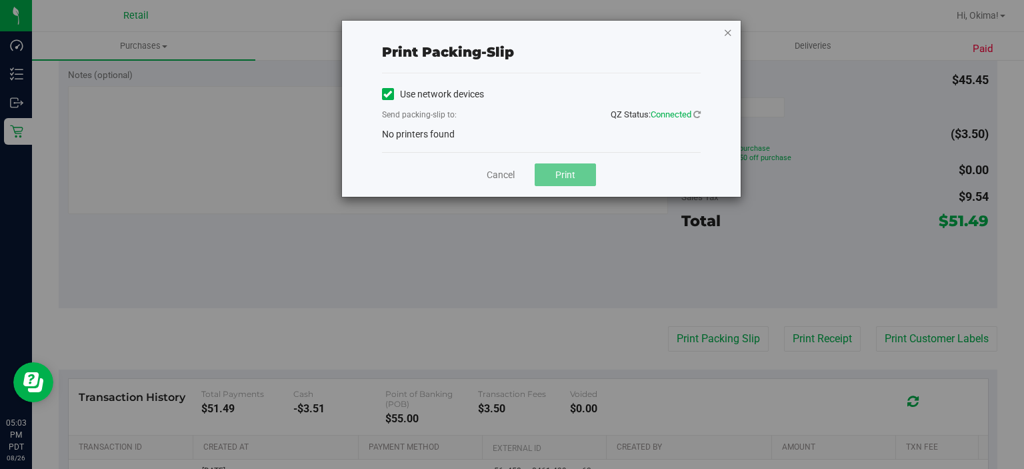
click at [725, 35] on icon "button" at bounding box center [727, 32] width 9 height 16
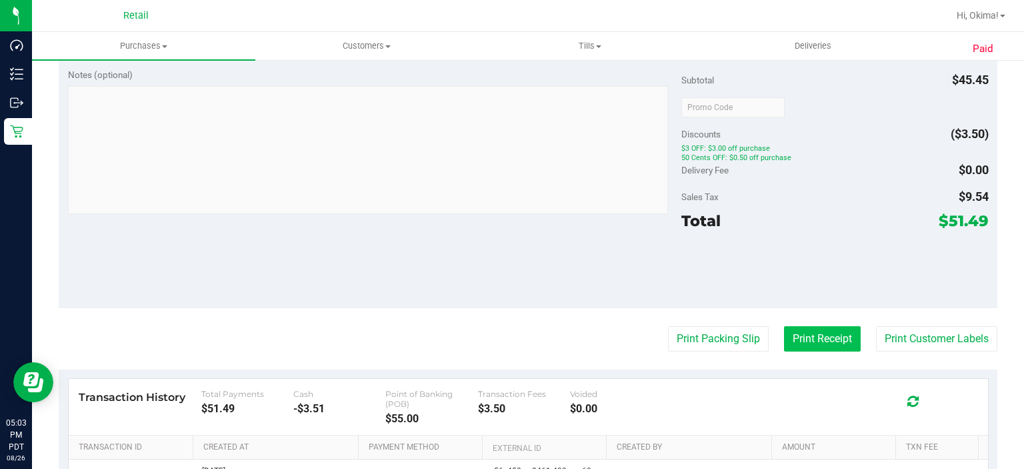
click at [800, 333] on button "Print Receipt" at bounding box center [822, 338] width 77 height 25
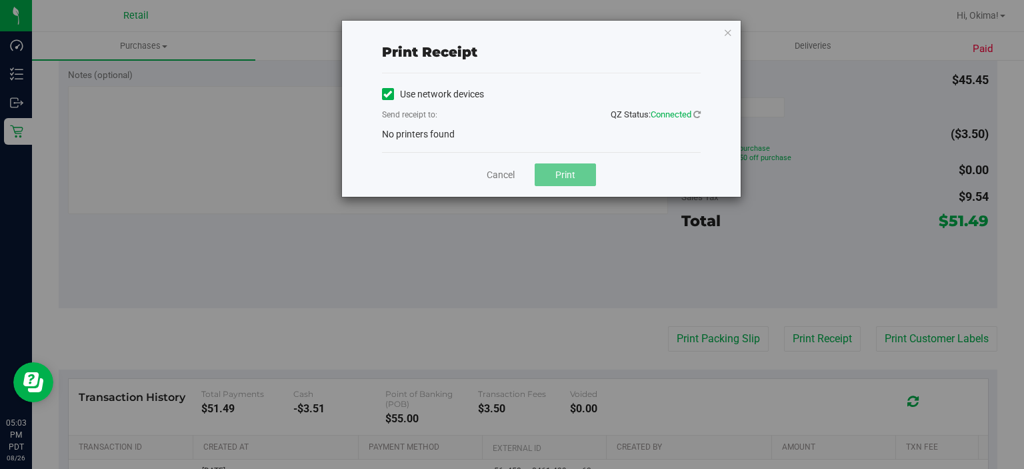
click at [387, 94] on icon at bounding box center [387, 94] width 9 height 0
click at [0, 0] on input "Use network devices" at bounding box center [0, 0] width 0 height 0
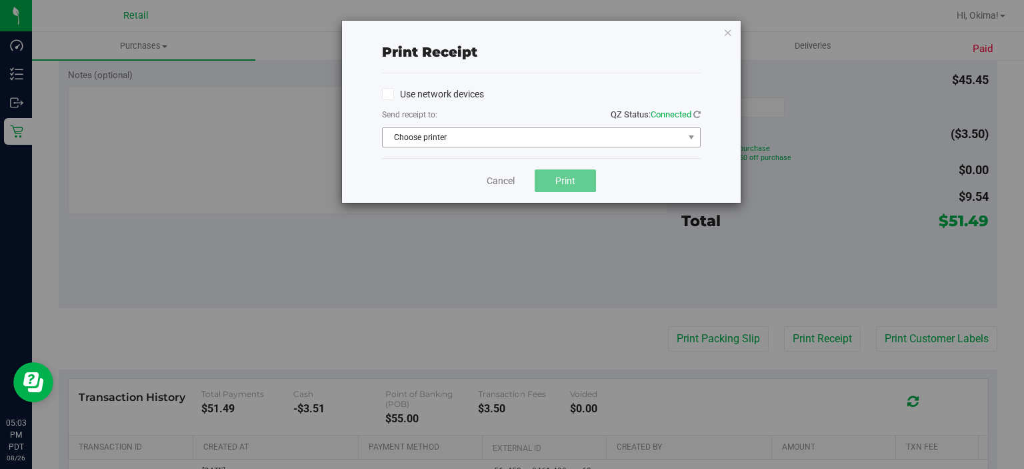
click at [431, 141] on span "Choose printer" at bounding box center [533, 137] width 301 height 19
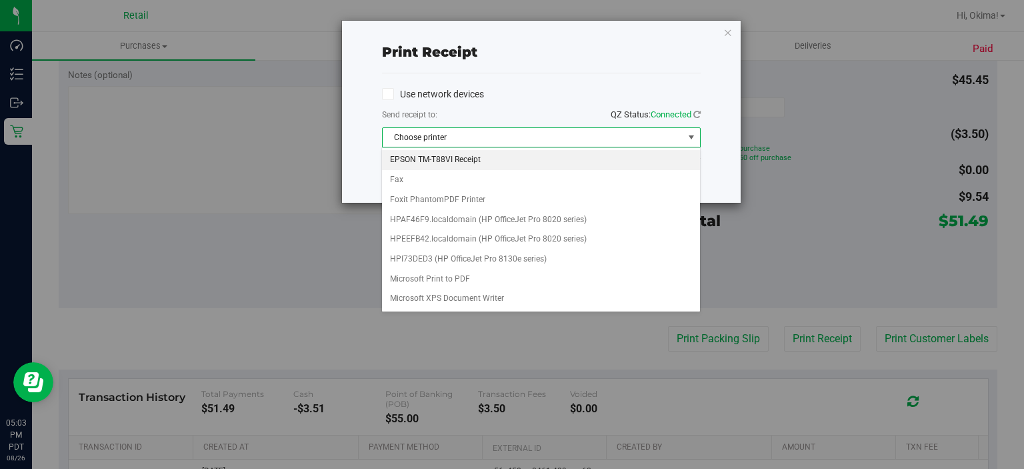
click at [427, 160] on li "EPSON TM-T88VI Receipt" at bounding box center [540, 160] width 317 height 20
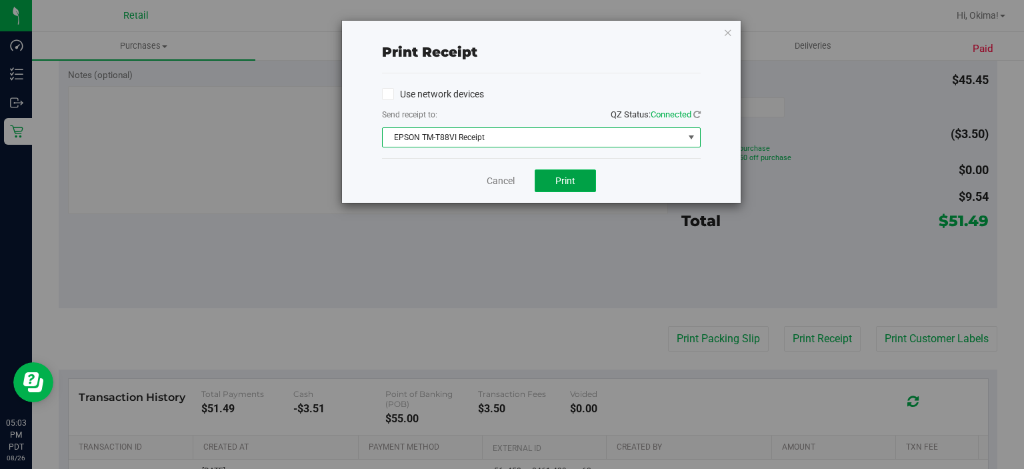
click at [566, 181] on span "Print" at bounding box center [565, 180] width 20 height 11
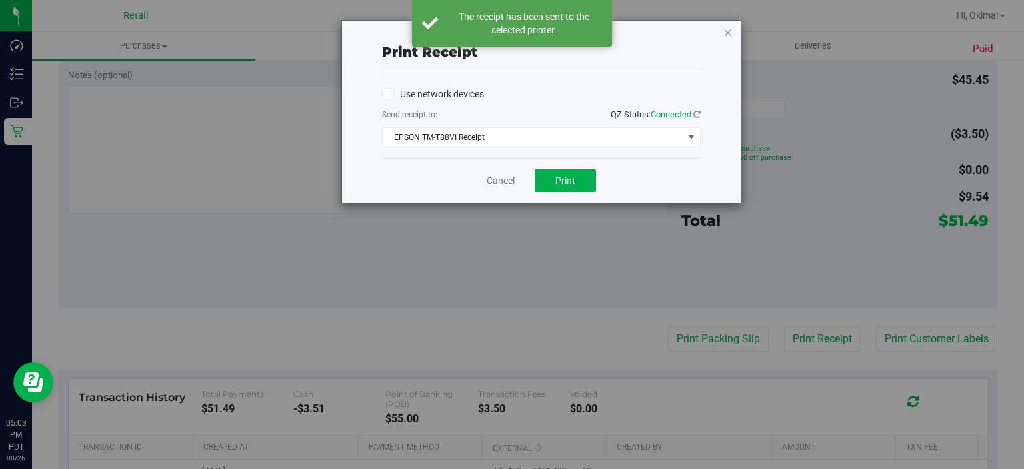
click at [723, 32] on icon "button" at bounding box center [727, 32] width 9 height 16
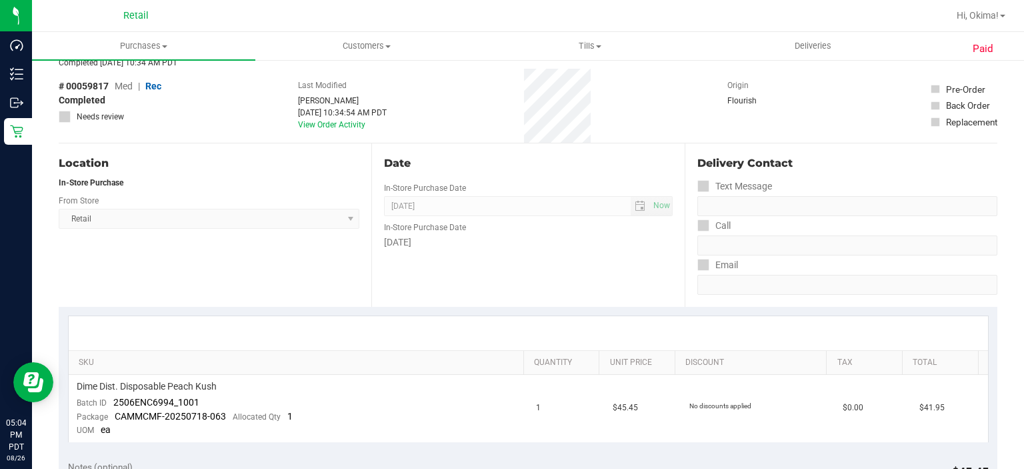
scroll to position [13, 0]
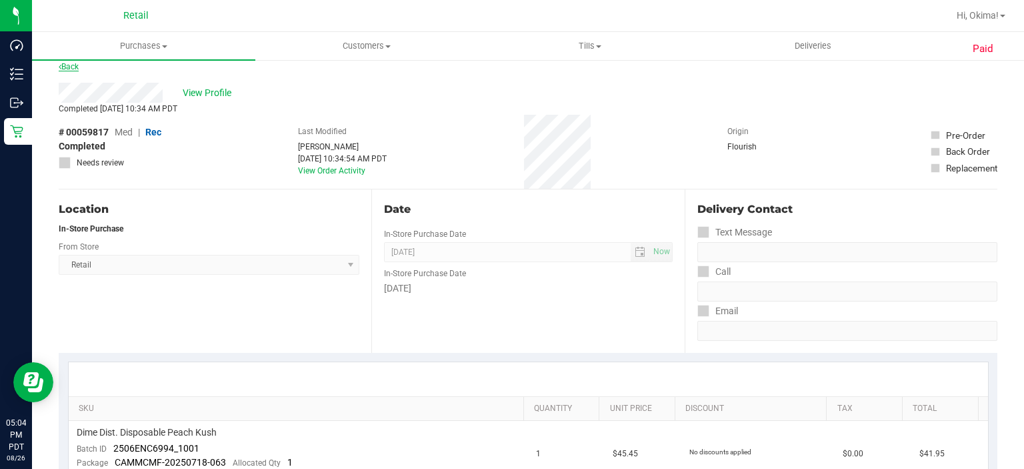
click at [60, 65] on icon at bounding box center [60, 67] width 3 height 8
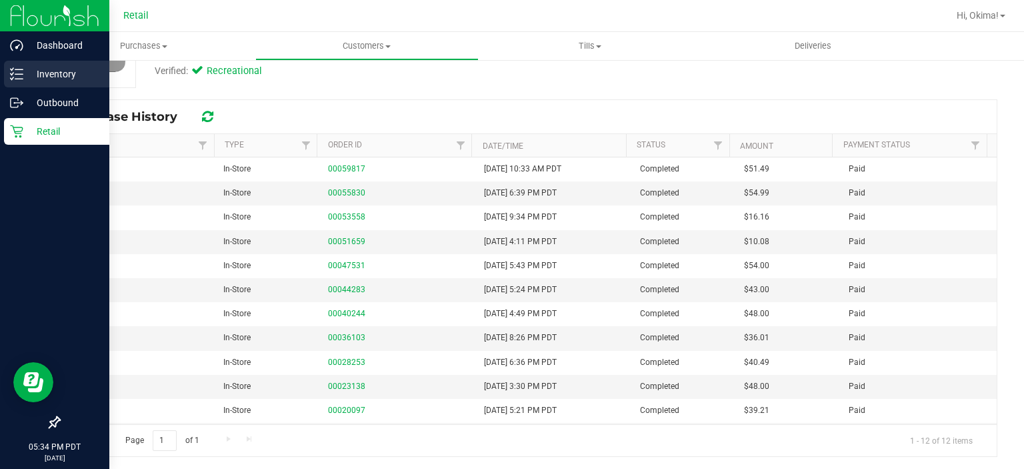
click at [19, 69] on line at bounding box center [18, 69] width 7 height 0
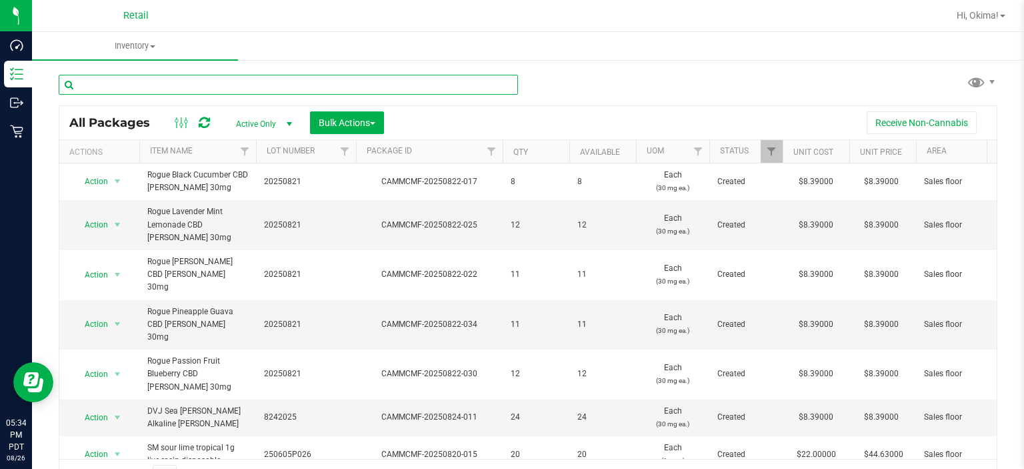
click at [185, 86] on input "text" at bounding box center [288, 85] width 459 height 20
type input "[PERSON_NAME]"
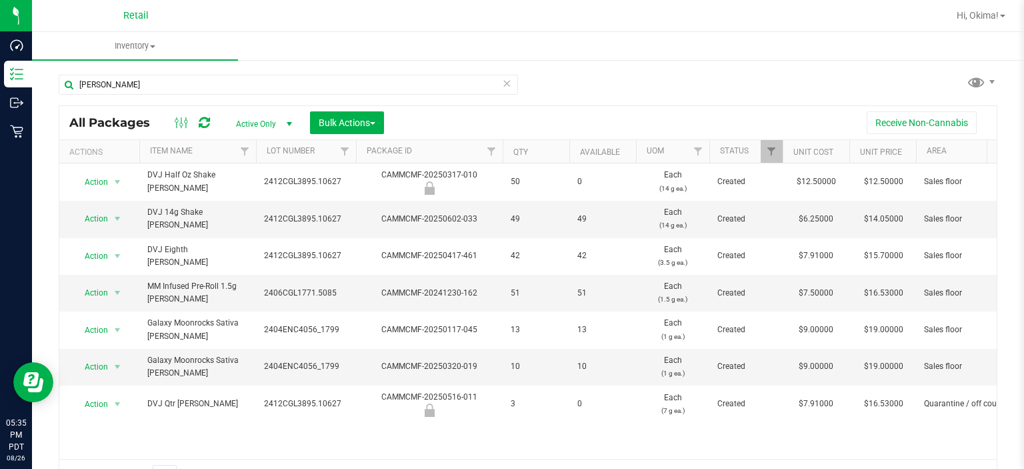
click at [502, 82] on icon at bounding box center [506, 83] width 9 height 16
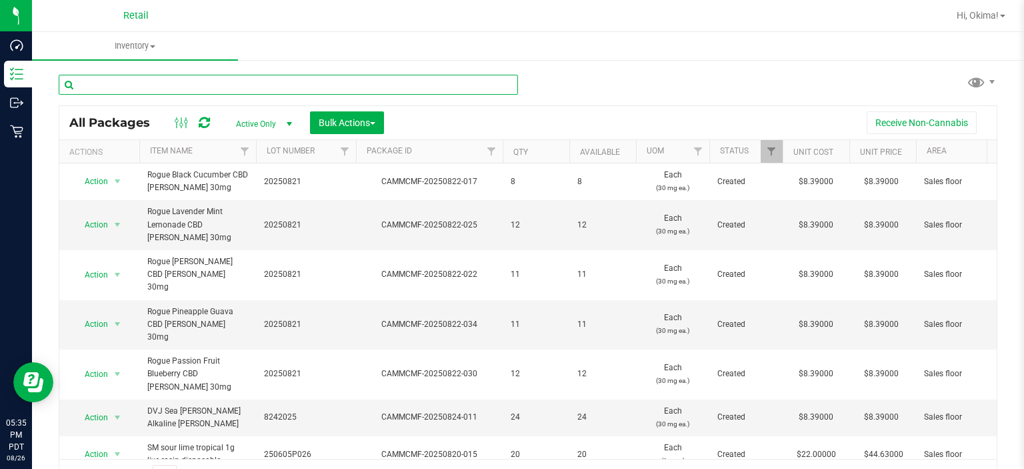
click at [139, 84] on input "text" at bounding box center [288, 85] width 459 height 20
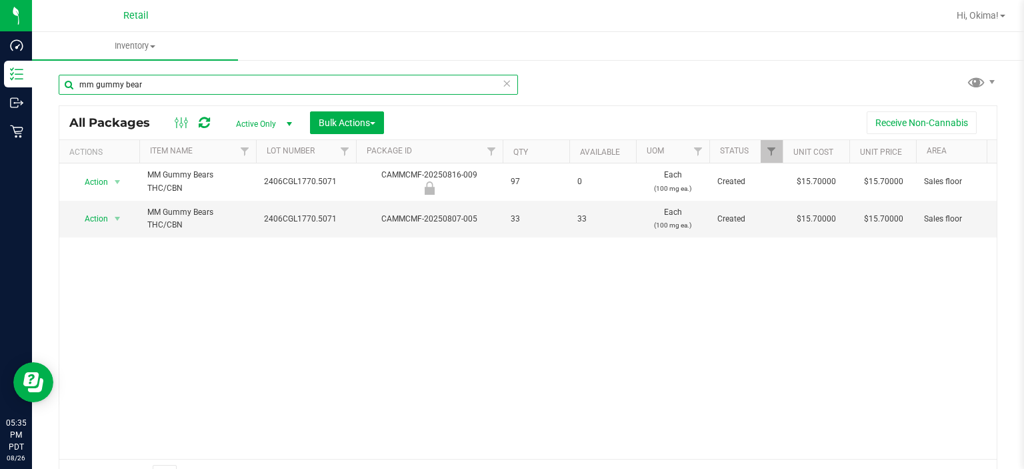
type input "mm gummy bear"
click at [503, 82] on icon at bounding box center [506, 83] width 9 height 16
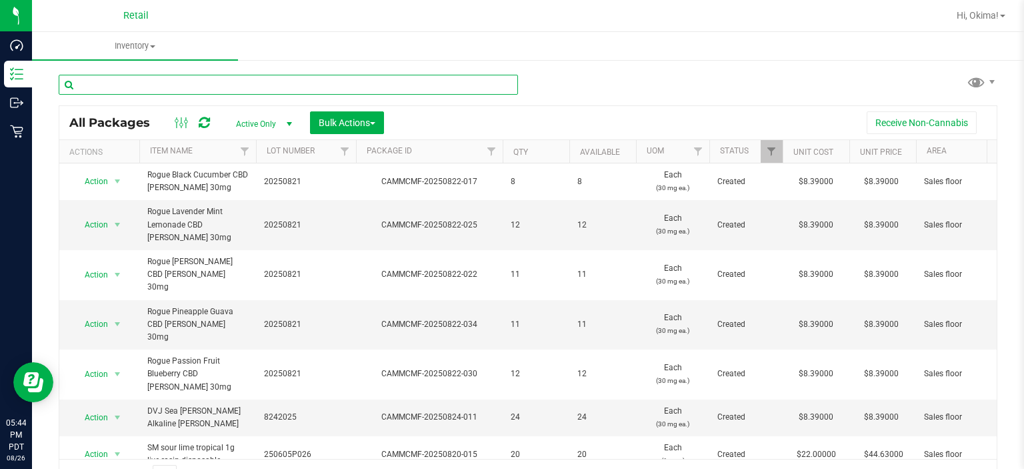
click at [123, 85] on input "text" at bounding box center [288, 85] width 459 height 20
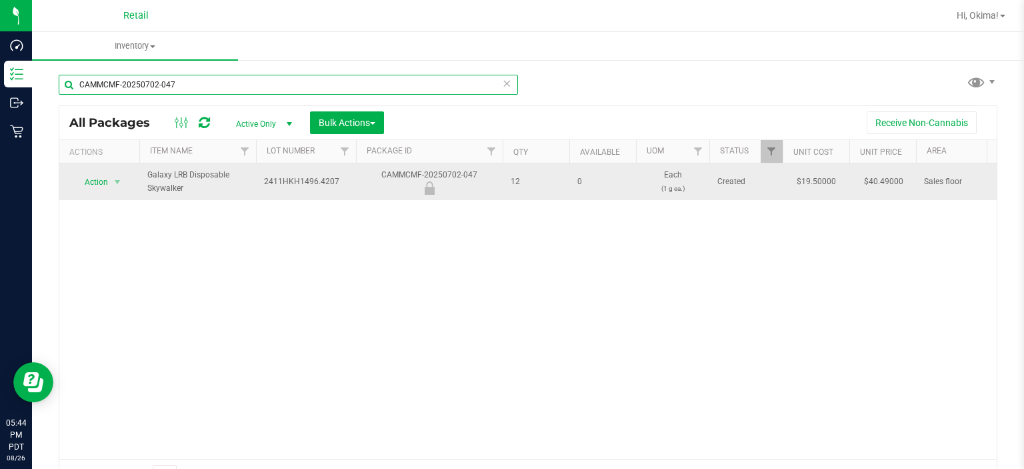
type input "CAMMCMF-20250702-047"
click at [93, 186] on span "Action" at bounding box center [91, 182] width 36 height 19
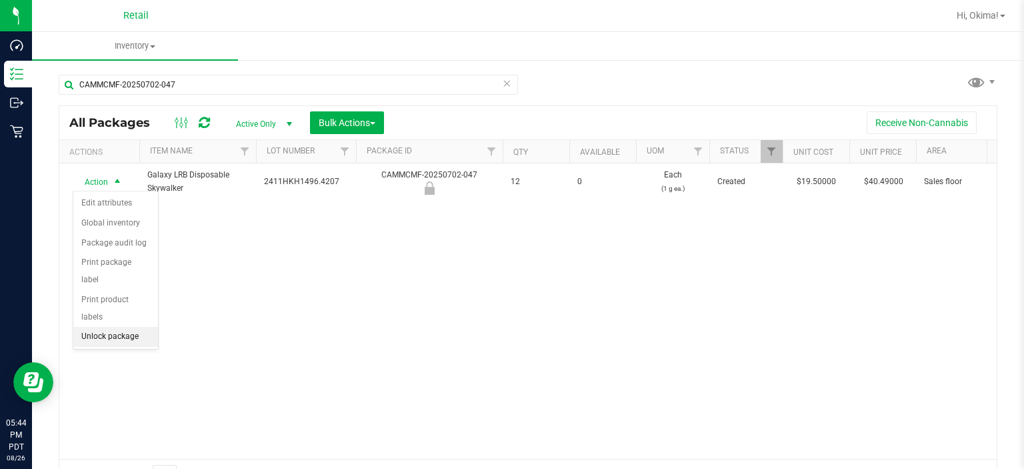
click at [138, 327] on li "Unlock package" at bounding box center [115, 337] width 85 height 20
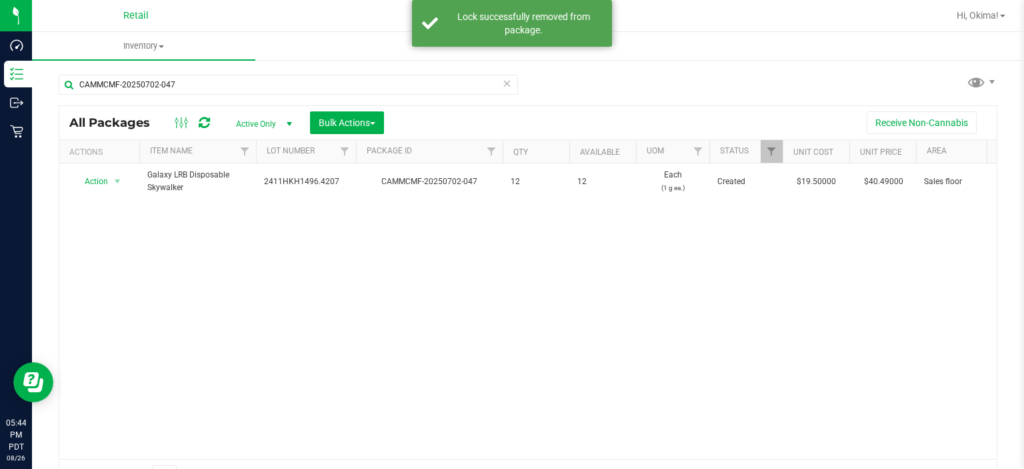
click at [502, 82] on icon at bounding box center [506, 83] width 9 height 16
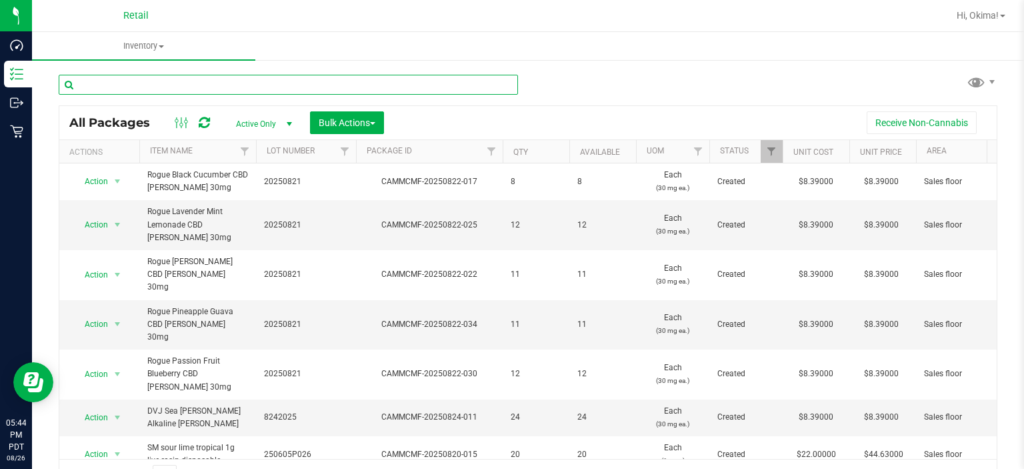
click at [169, 79] on input "text" at bounding box center [288, 85] width 459 height 20
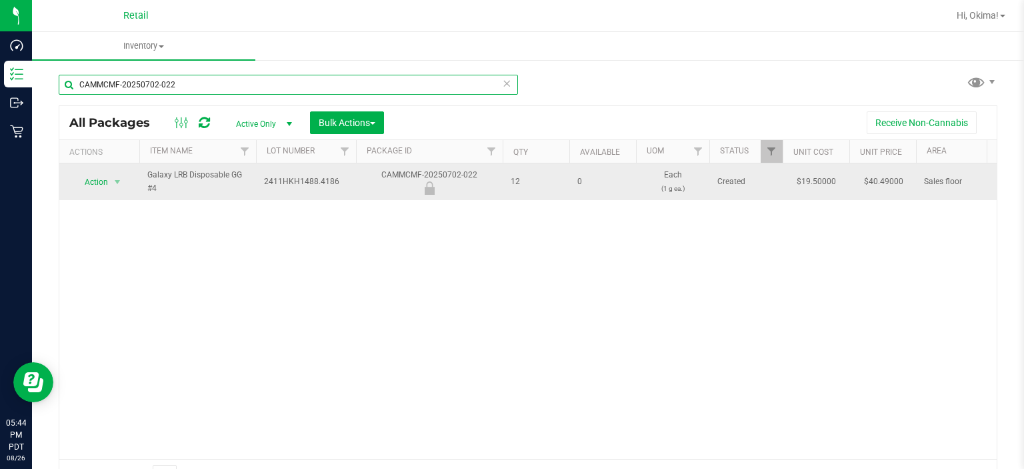
type input "CAMMCMF-20250702-022"
click at [99, 181] on span "Action" at bounding box center [91, 182] width 36 height 19
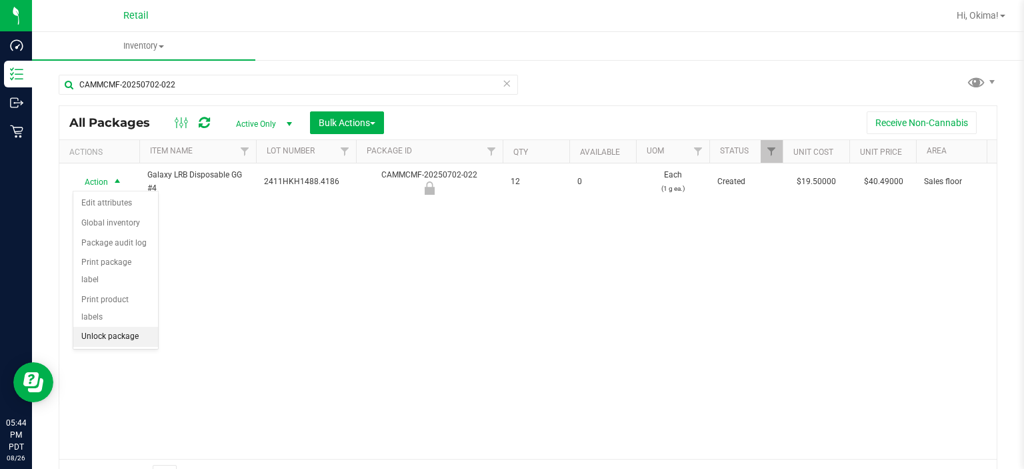
click at [131, 327] on li "Unlock package" at bounding box center [115, 337] width 85 height 20
